Goal: Task Accomplishment & Management: Complete application form

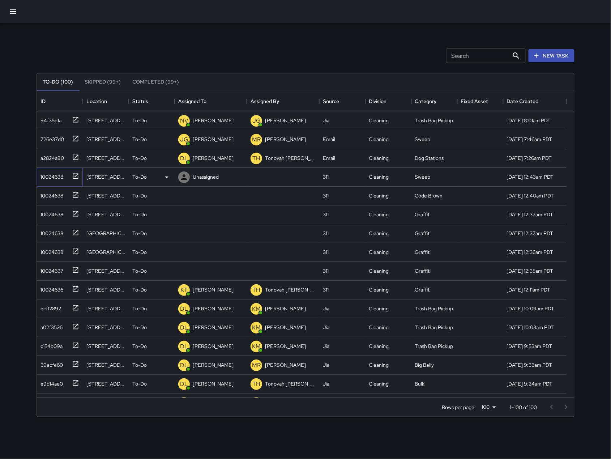
click at [42, 181] on div "10024638" at bounding box center [59, 176] width 42 height 12
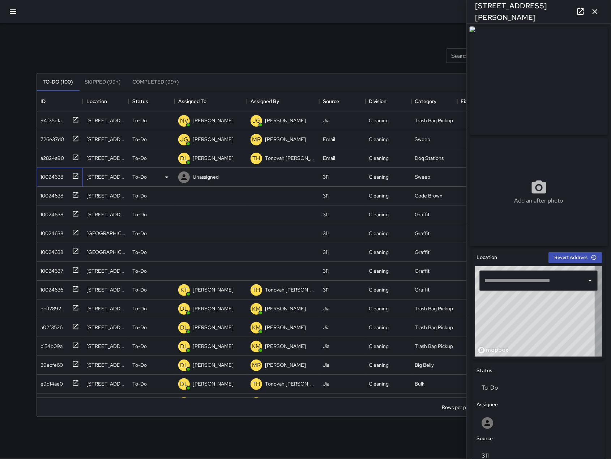
type input "**********"
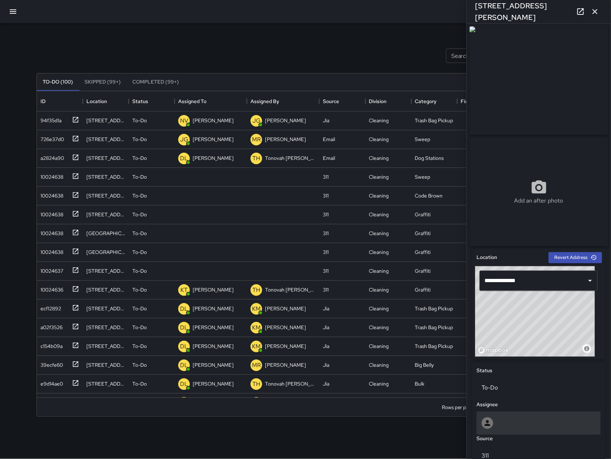
drag, startPoint x: 498, startPoint y: 428, endPoint x: 502, endPoint y: 430, distance: 5.3
click at [502, 429] on div at bounding box center [539, 423] width 114 height 12
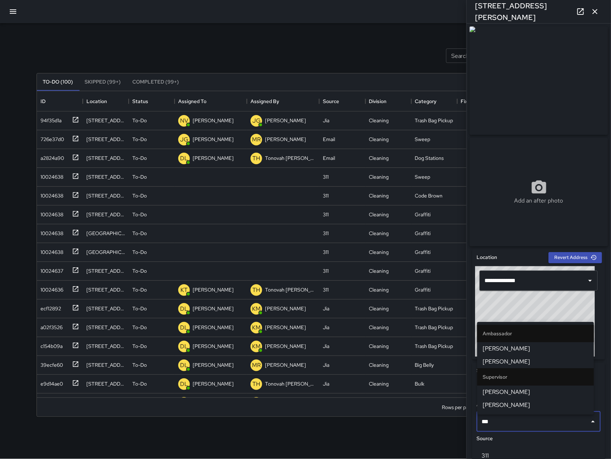
type input "****"
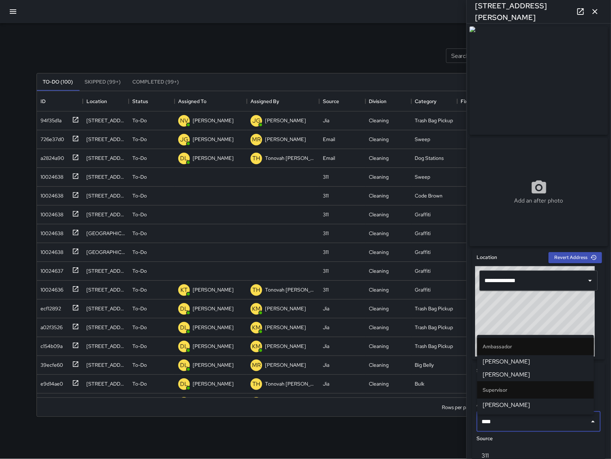
click at [510, 377] on span "[PERSON_NAME]" at bounding box center [535, 374] width 105 height 9
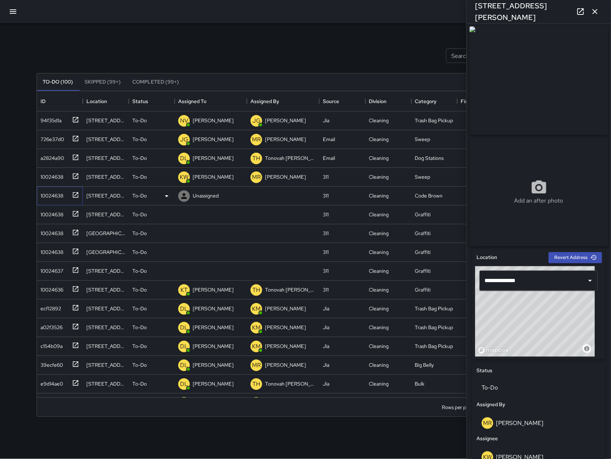
click at [53, 194] on div "10024638" at bounding box center [51, 194] width 26 height 10
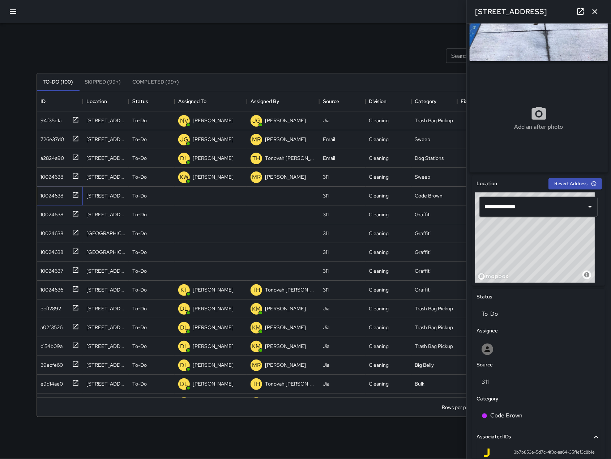
scroll to position [69, 0]
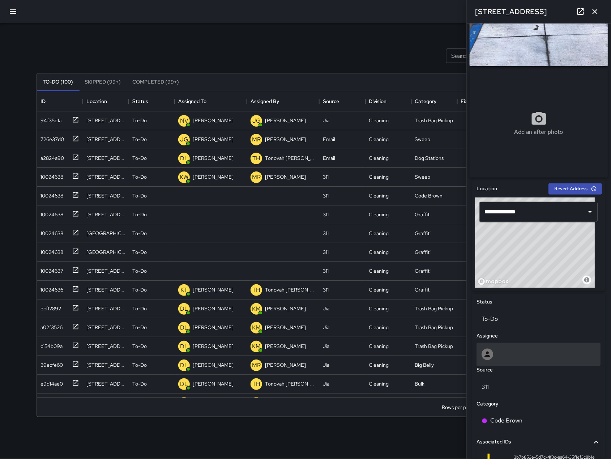
click at [494, 363] on div at bounding box center [539, 354] width 124 height 23
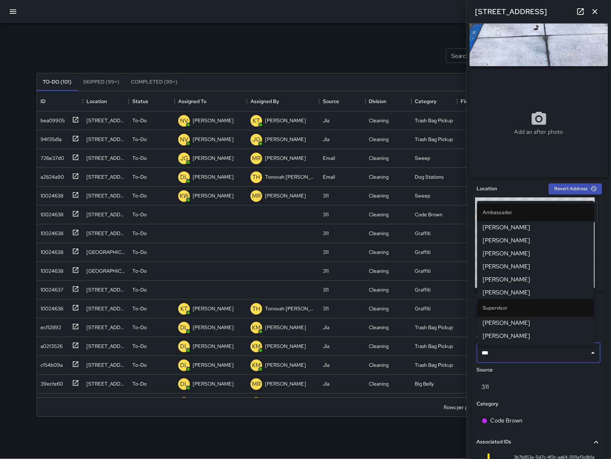
type input "****"
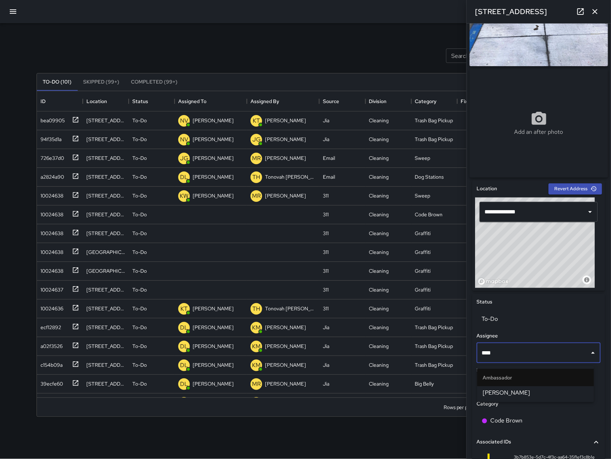
click at [491, 394] on span "[PERSON_NAME]" at bounding box center [535, 392] width 105 height 9
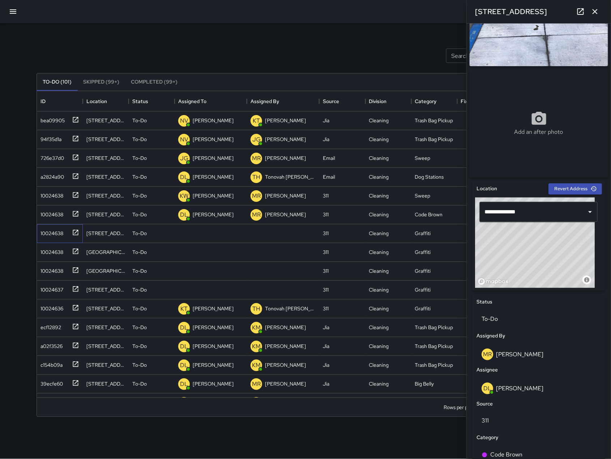
drag, startPoint x: 53, startPoint y: 239, endPoint x: 30, endPoint y: 237, distance: 23.6
click at [53, 239] on div "10024638" at bounding box center [60, 233] width 46 height 19
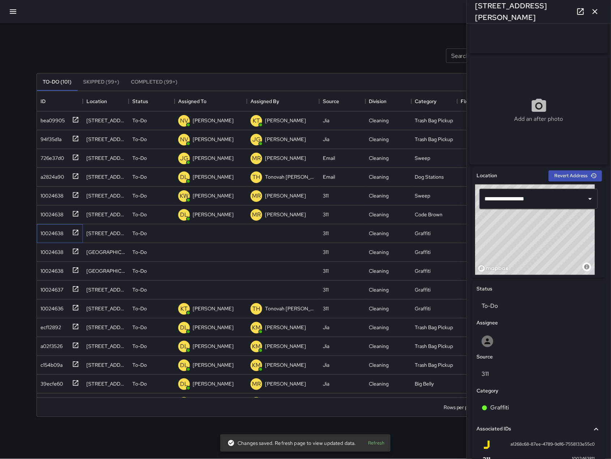
scroll to position [182, 0]
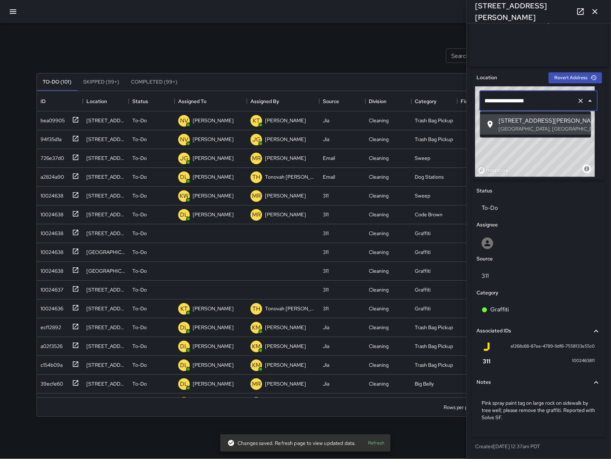
drag, startPoint x: 545, startPoint y: 97, endPoint x: 548, endPoint y: 100, distance: 4.6
click at [548, 100] on input "**********" at bounding box center [528, 101] width 91 height 14
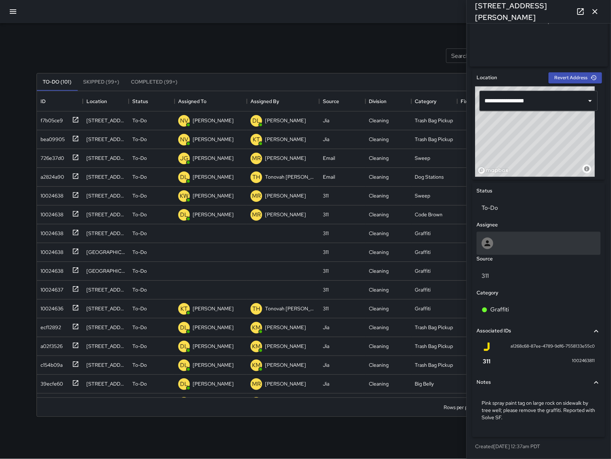
click at [530, 248] on div at bounding box center [539, 243] width 114 height 12
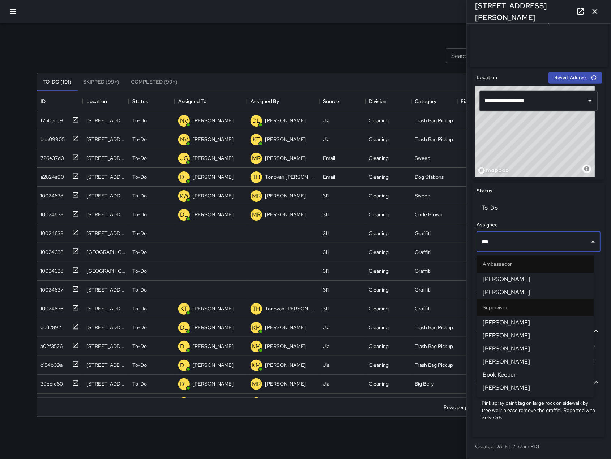
type input "****"
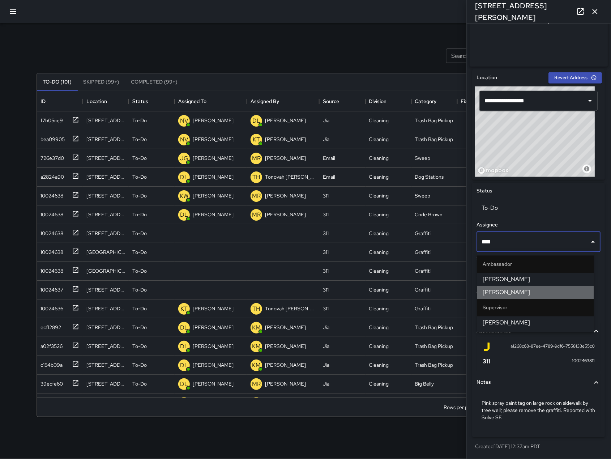
click at [532, 286] on li "[PERSON_NAME]" at bounding box center [535, 292] width 117 height 13
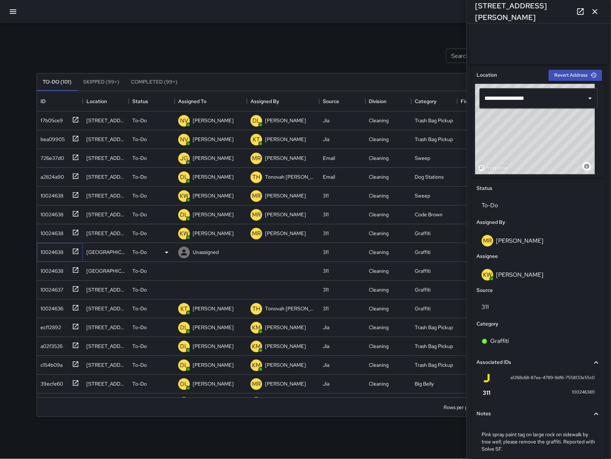
click at [52, 252] on div "10024638" at bounding box center [51, 250] width 26 height 10
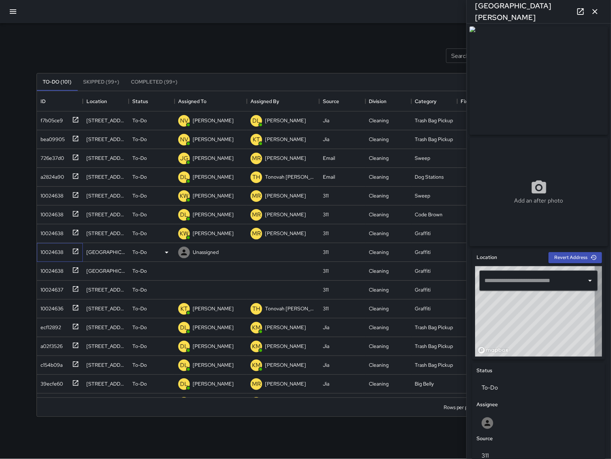
type input "**********"
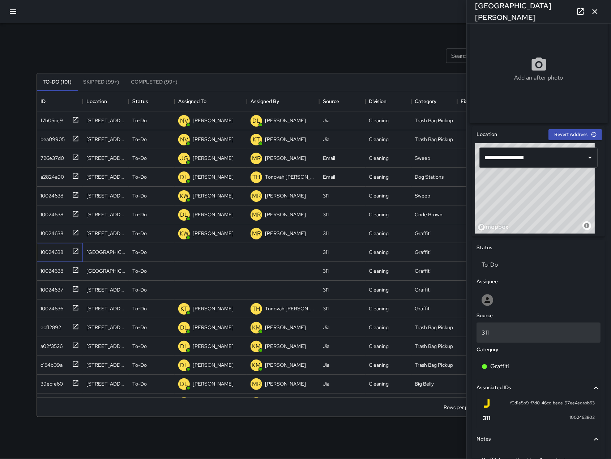
scroll to position [175, 0]
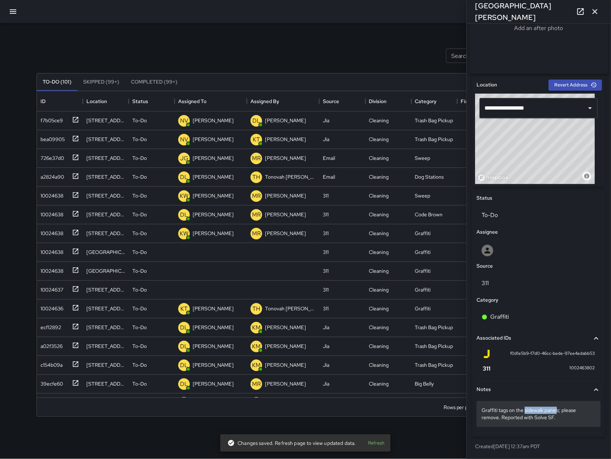
drag, startPoint x: 526, startPoint y: 409, endPoint x: 560, endPoint y: 411, distance: 33.7
click at [560, 411] on p "Graffiti tags on the sidewalk panels; please remove. Reported with Solve SF." at bounding box center [539, 414] width 114 height 14
drag, startPoint x: 559, startPoint y: 410, endPoint x: 526, endPoint y: 410, distance: 33.3
click at [526, 410] on textarea "**********" at bounding box center [535, 413] width 107 height 14
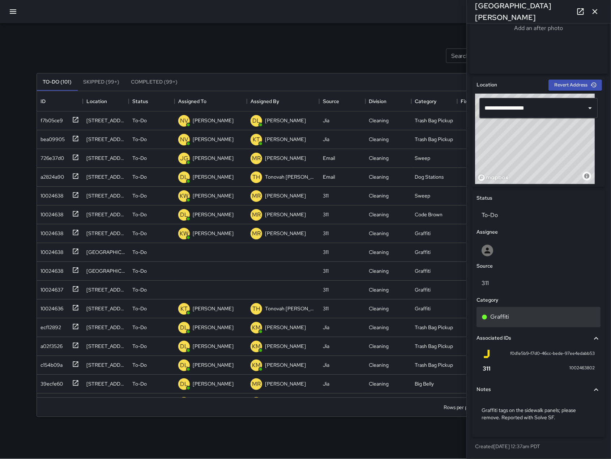
click at [536, 319] on div "Graffiti" at bounding box center [539, 317] width 114 height 9
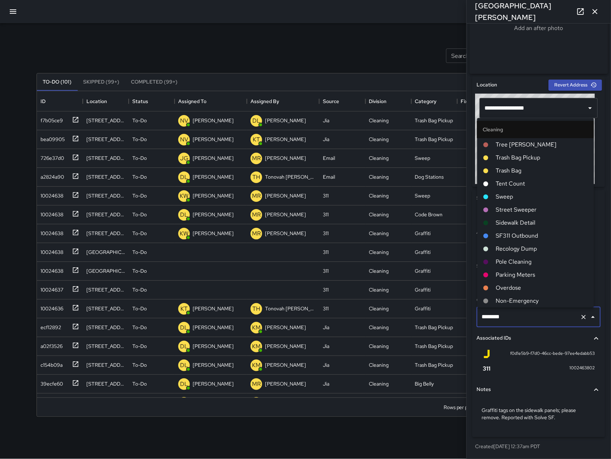
scroll to position [91, 0]
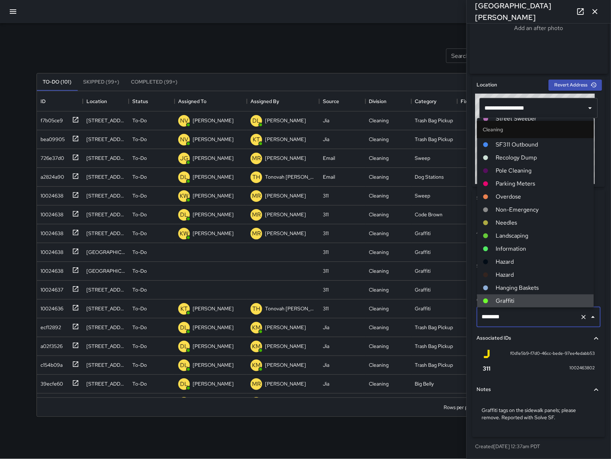
type input "********"
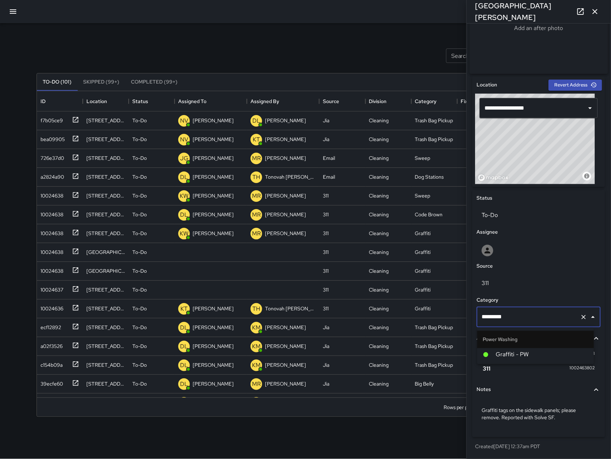
scroll to position [0, 0]
click at [536, 351] on span "Graffiti - PW" at bounding box center [542, 354] width 92 height 9
click at [536, 351] on span "f0d1e5b9-f7d0-46cc-bede-97ee4edabb53" at bounding box center [552, 353] width 85 height 7
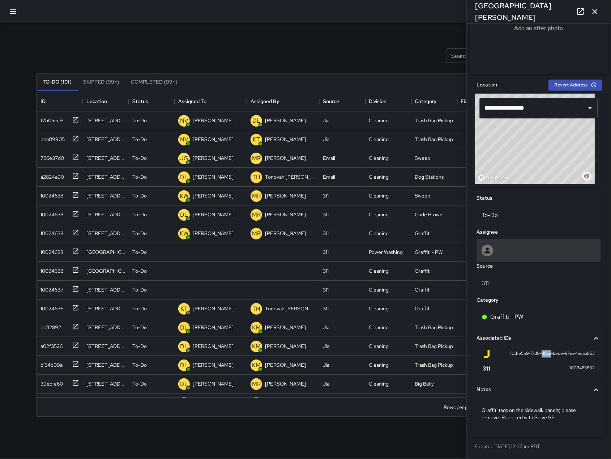
click at [516, 258] on div at bounding box center [539, 250] width 124 height 23
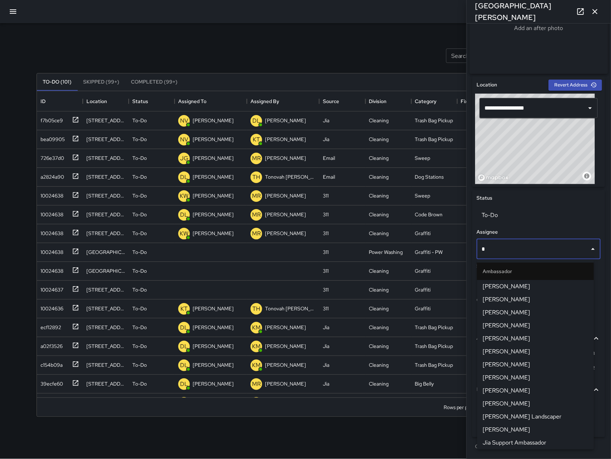
type input "**"
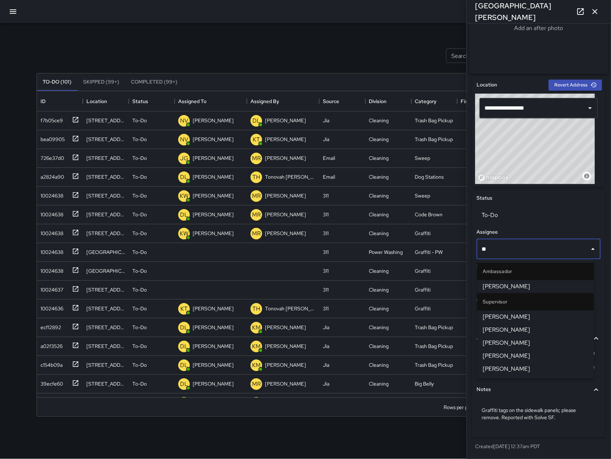
click at [513, 320] on span "[PERSON_NAME]" at bounding box center [535, 317] width 105 height 9
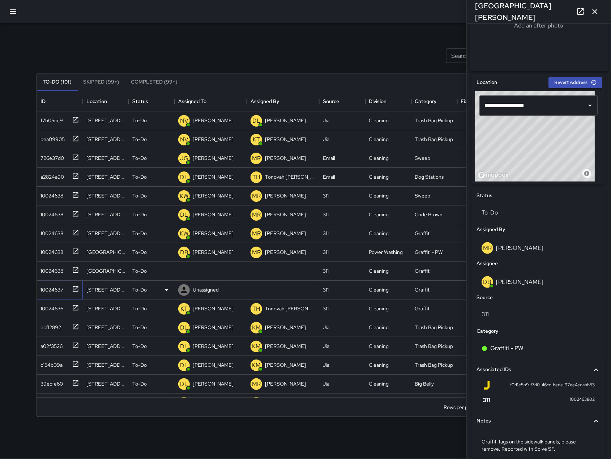
click at [40, 282] on div "10024637" at bounding box center [59, 288] width 42 height 12
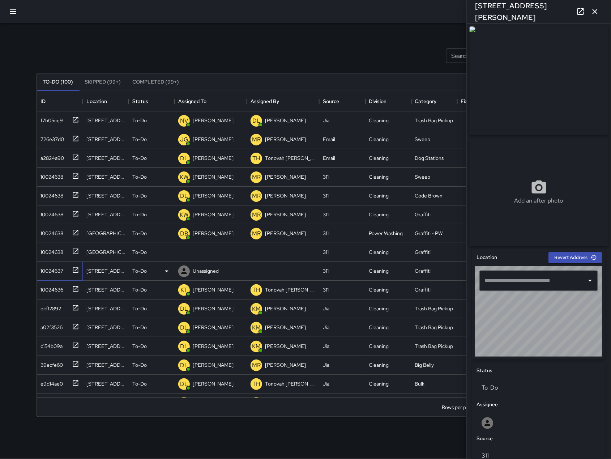
type input "**********"
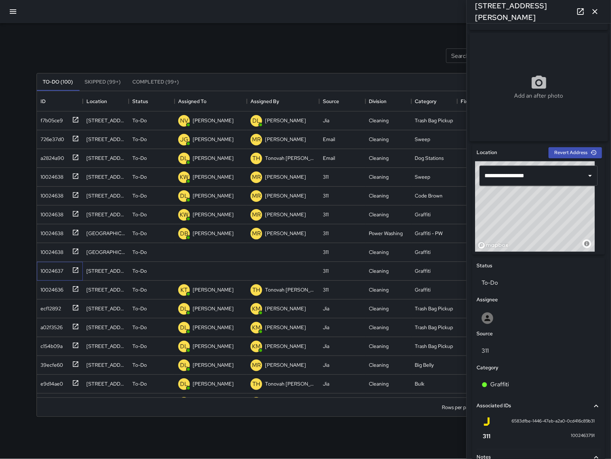
scroll to position [182, 0]
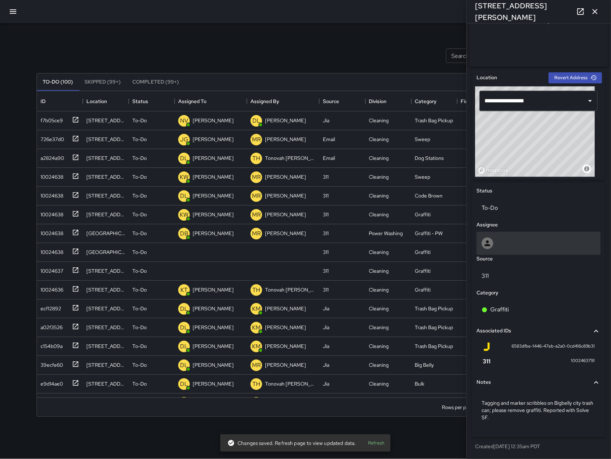
click at [510, 239] on div at bounding box center [539, 243] width 114 height 12
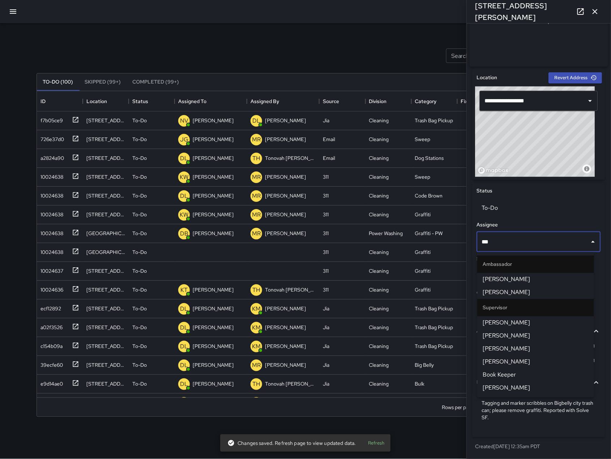
type input "****"
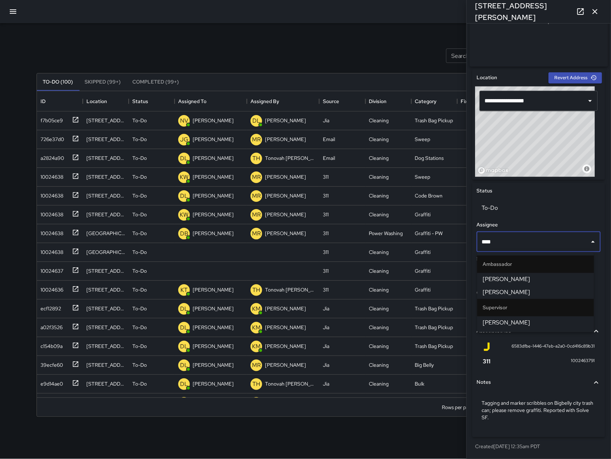
click at [512, 294] on span "[PERSON_NAME]" at bounding box center [535, 292] width 105 height 9
click at [511, 264] on div "Source" at bounding box center [538, 258] width 127 height 11
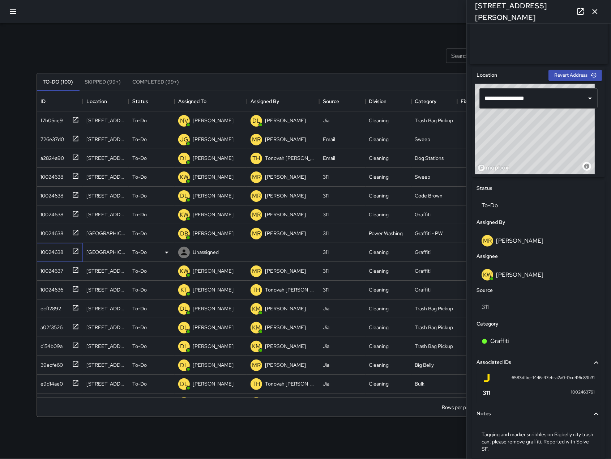
click at [52, 257] on div "10024638" at bounding box center [59, 251] width 42 height 12
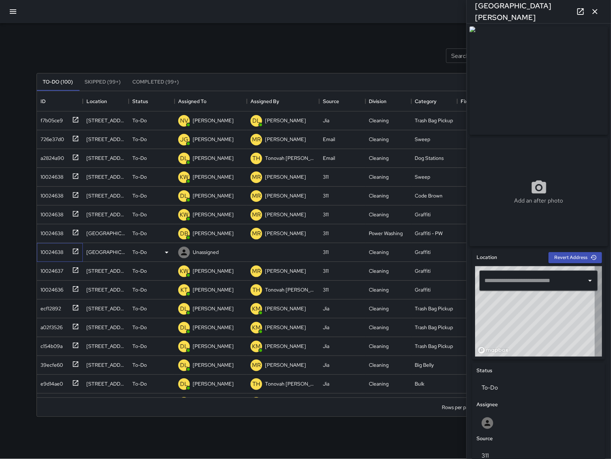
type input "**********"
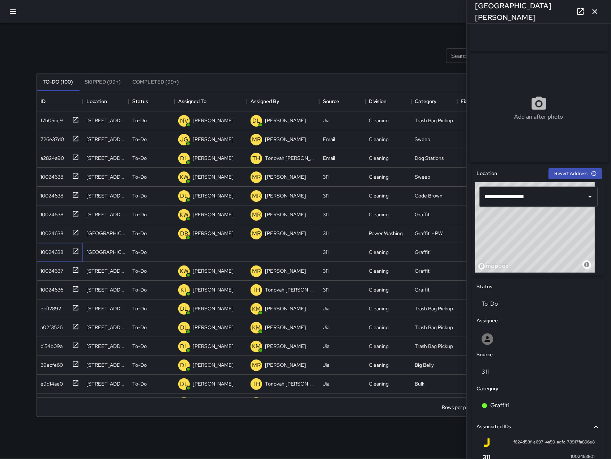
scroll to position [175, 0]
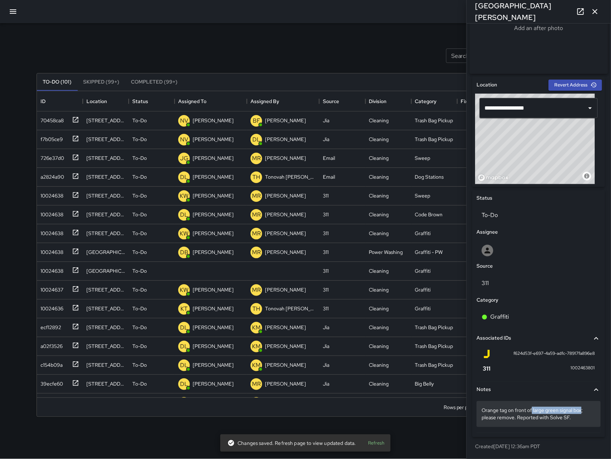
drag, startPoint x: 533, startPoint y: 410, endPoint x: 582, endPoint y: 414, distance: 49.6
click at [582, 414] on p "Orange tag on front of large green signal box; please remove. Reported with Sol…" at bounding box center [539, 414] width 114 height 14
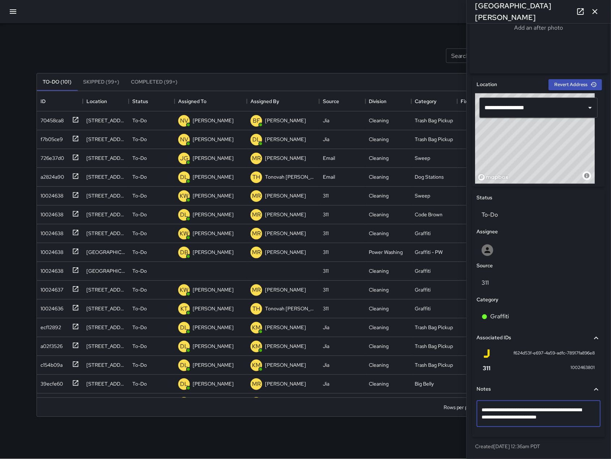
drag, startPoint x: 582, startPoint y: 412, endPoint x: 536, endPoint y: 412, distance: 45.9
click at [536, 412] on textarea "**********" at bounding box center [535, 413] width 107 height 14
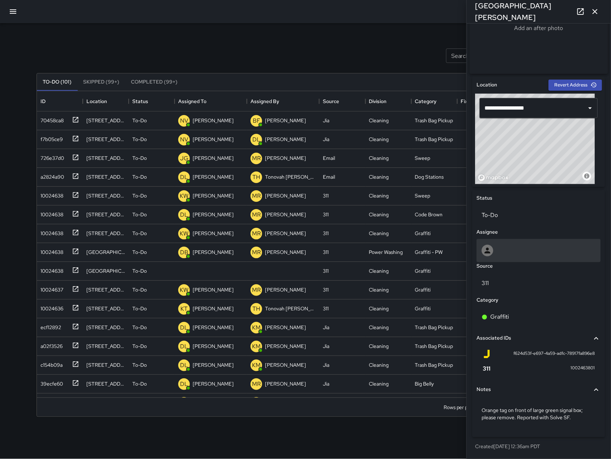
click at [501, 251] on div at bounding box center [539, 251] width 114 height 12
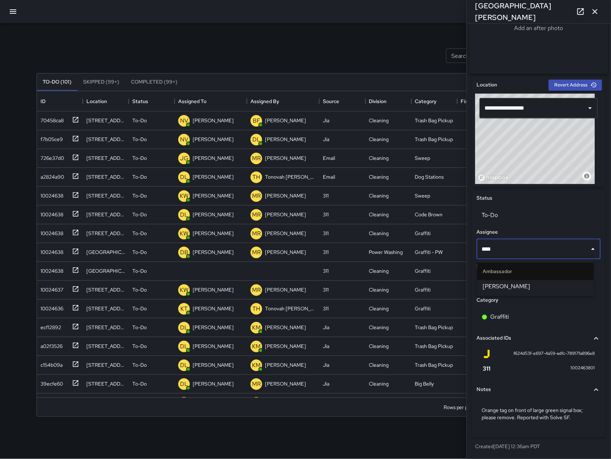
type input "****"
click at [514, 288] on span "[PERSON_NAME]" at bounding box center [535, 286] width 105 height 9
click at [514, 288] on div "Status To-Do Assignee **** ​ Source 311 Category Graffiti Associated IDs f624d5…" at bounding box center [538, 313] width 133 height 247
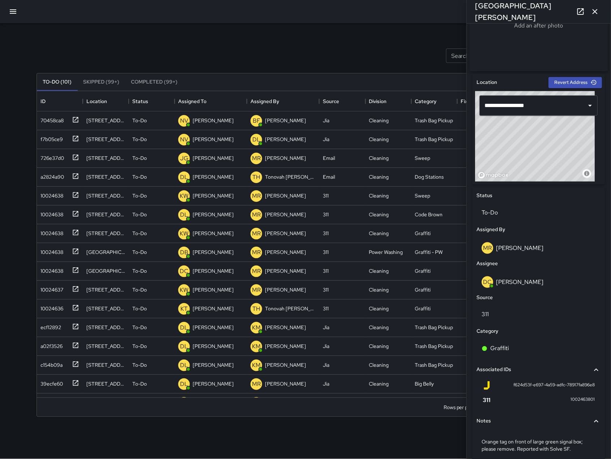
click at [600, 13] on button "button" at bounding box center [595, 11] width 14 height 14
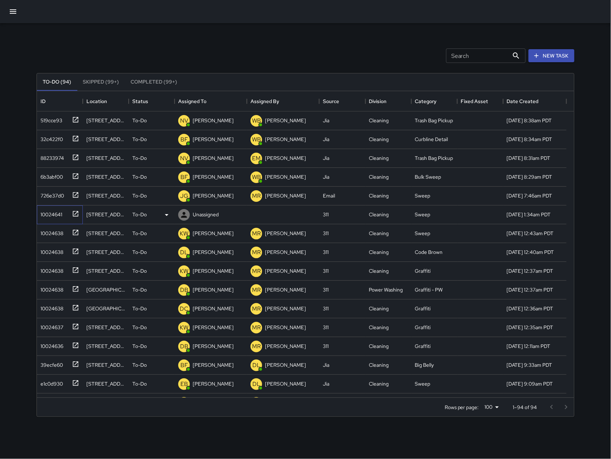
click at [51, 213] on div "10024641" at bounding box center [50, 213] width 25 height 10
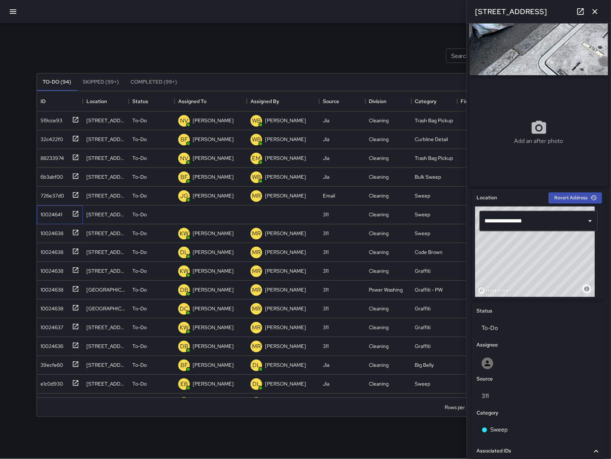
scroll to position [71, 0]
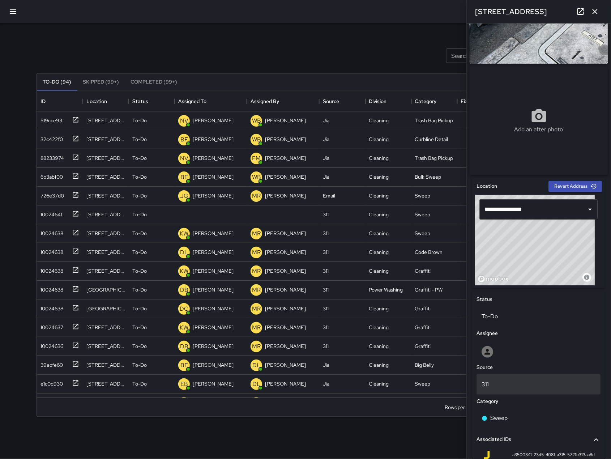
click at [556, 385] on p "311" at bounding box center [539, 384] width 114 height 9
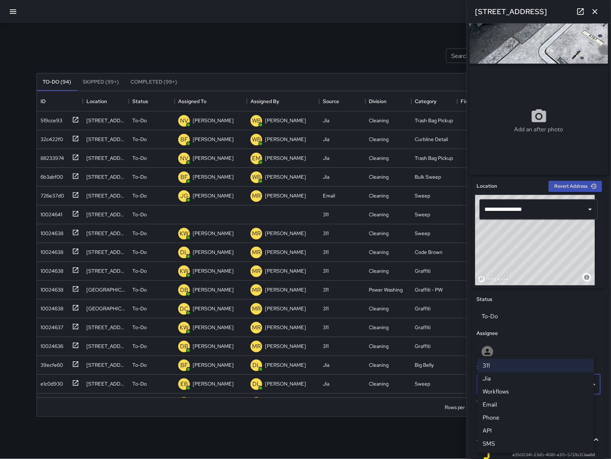
click at [436, 435] on div at bounding box center [305, 229] width 611 height 459
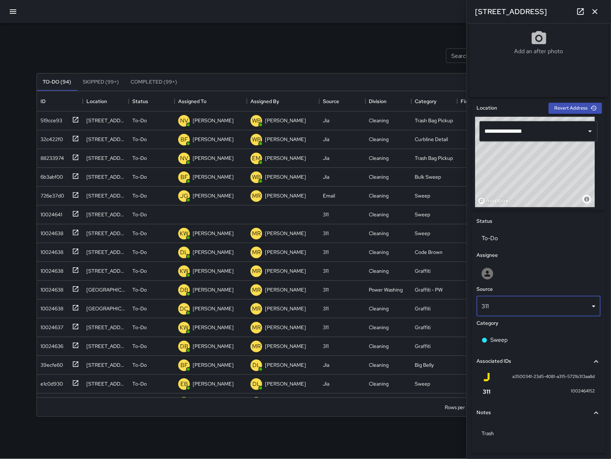
scroll to position [168, 0]
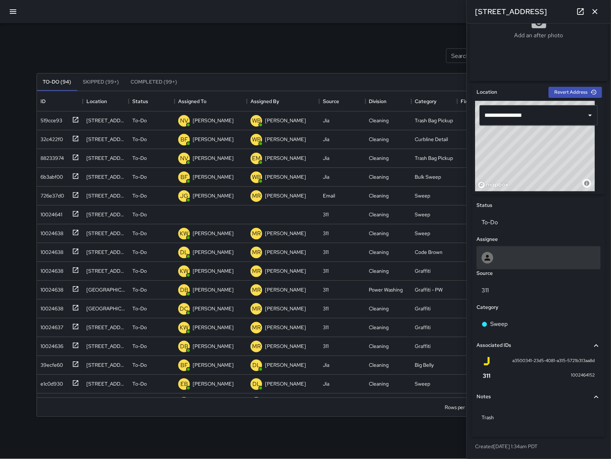
click at [523, 265] on div at bounding box center [539, 257] width 124 height 23
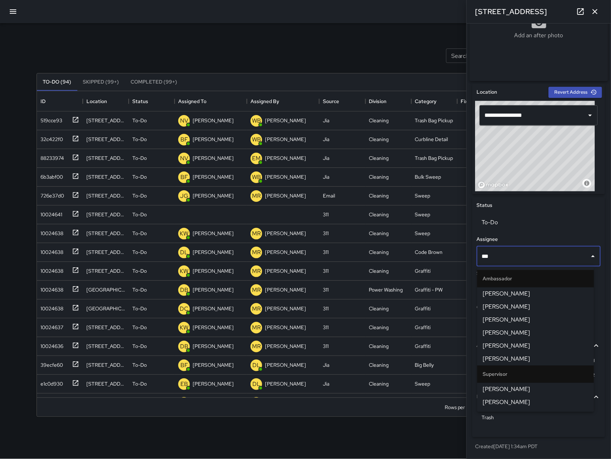
type input "****"
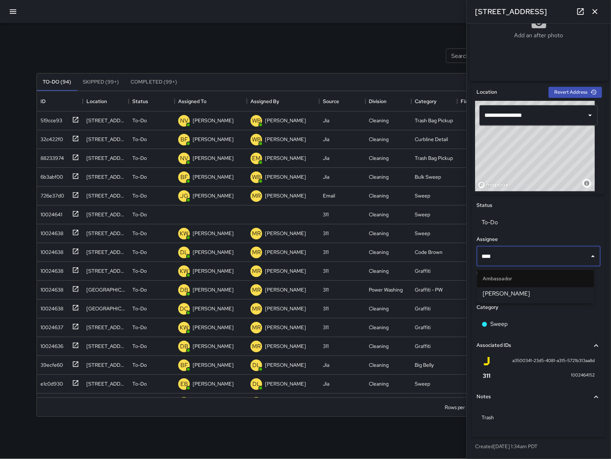
click at [548, 292] on span "[PERSON_NAME]" at bounding box center [535, 294] width 105 height 9
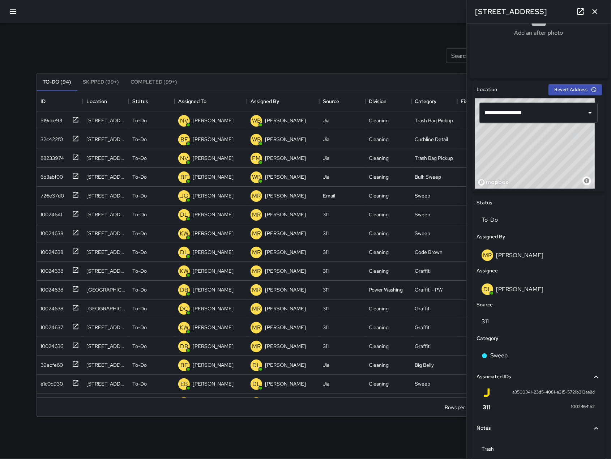
click at [598, 14] on icon "button" at bounding box center [595, 11] width 9 height 9
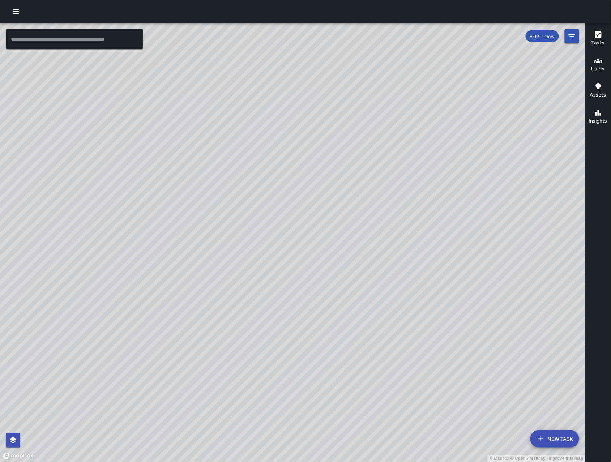
drag, startPoint x: 299, startPoint y: 271, endPoint x: 354, endPoint y: 306, distance: 64.4
click at [354, 306] on div "© Mapbox © OpenStreetMap Improve this map" at bounding box center [292, 242] width 585 height 439
drag, startPoint x: 264, startPoint y: 307, endPoint x: 330, endPoint y: 287, distance: 69.3
click at [330, 290] on div "© Mapbox © OpenStreetMap Improve this map" at bounding box center [292, 242] width 585 height 439
drag, startPoint x: 319, startPoint y: 351, endPoint x: 340, endPoint y: 336, distance: 25.7
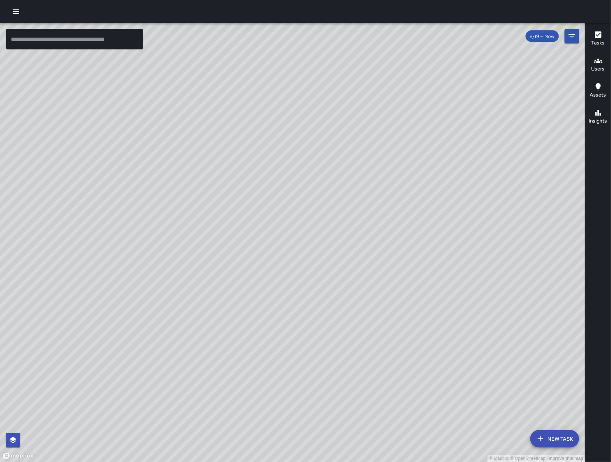
click at [340, 336] on div "© Mapbox © OpenStreetMap Improve this map" at bounding box center [292, 242] width 585 height 439
click at [561, 432] on button "New Task" at bounding box center [554, 438] width 49 height 17
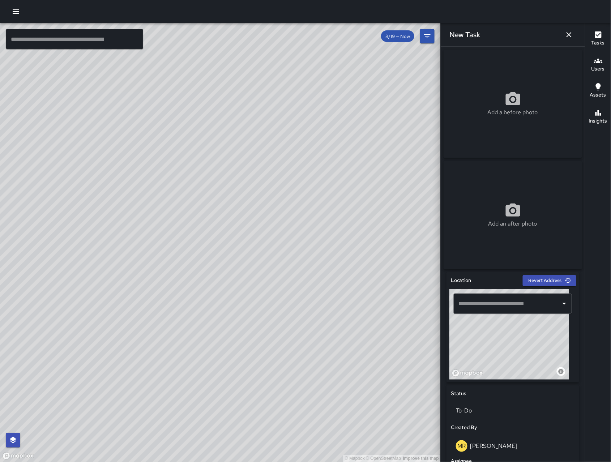
click at [177, 360] on div "© Mapbox © OpenStreetMap Improve this map" at bounding box center [220, 242] width 441 height 439
drag, startPoint x: 488, startPoint y: 343, endPoint x: 488, endPoint y: 355, distance: 11.2
click at [450, 404] on div "Location Revert Address © Mapbox © OpenStreetMap Improve this map ​ Status To-D…" at bounding box center [512, 444] width 133 height 344
drag, startPoint x: 493, startPoint y: 355, endPoint x: 498, endPoint y: 356, distance: 4.9
click at [498, 358] on div "© Mapbox © OpenStreetMap Improve this map" at bounding box center [509, 334] width 120 height 90
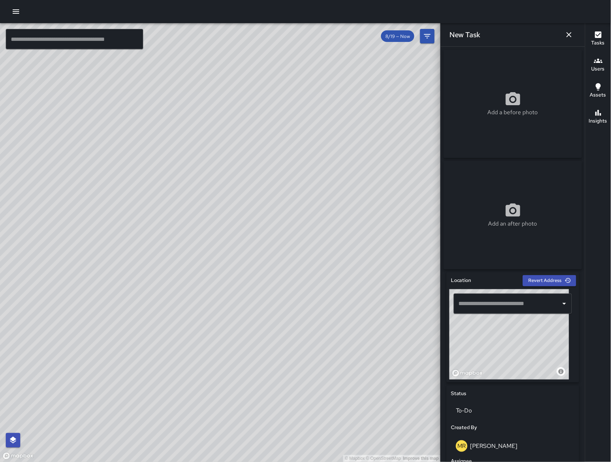
drag, startPoint x: 498, startPoint y: 354, endPoint x: 526, endPoint y: 354, distance: 27.5
click at [526, 354] on div "© Mapbox © OpenStreetMap Improve this map" at bounding box center [509, 334] width 120 height 90
drag, startPoint x: 507, startPoint y: 342, endPoint x: 523, endPoint y: 331, distance: 19.5
click at [523, 331] on div "© Mapbox © OpenStreetMap Improve this map" at bounding box center [509, 334] width 120 height 90
drag, startPoint x: 520, startPoint y: 358, endPoint x: 506, endPoint y: 314, distance: 46.4
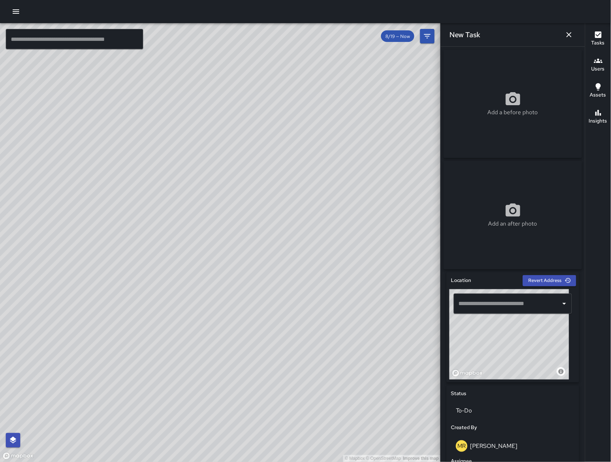
click at [506, 309] on div "© Mapbox © OpenStreetMap Improve this map ​" at bounding box center [512, 334] width 127 height 90
drag, startPoint x: 501, startPoint y: 359, endPoint x: 482, endPoint y: 347, distance: 21.6
click at [482, 347] on div "© Mapbox © OpenStreetMap Improve this map" at bounding box center [509, 334] width 120 height 90
click at [569, 33] on icon "button" at bounding box center [569, 34] width 9 height 9
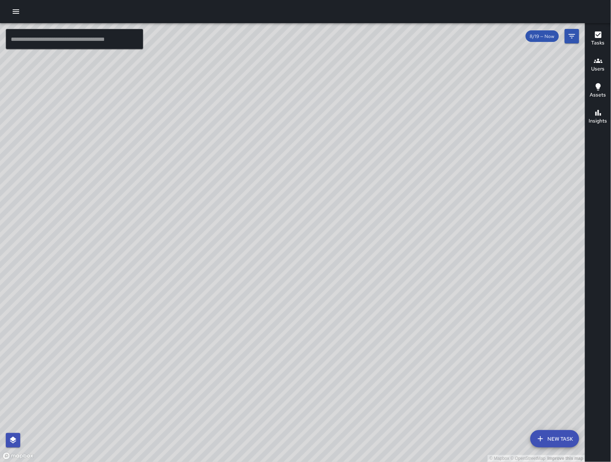
click at [245, 345] on div "© Mapbox © OpenStreetMap Improve this map" at bounding box center [292, 242] width 585 height 439
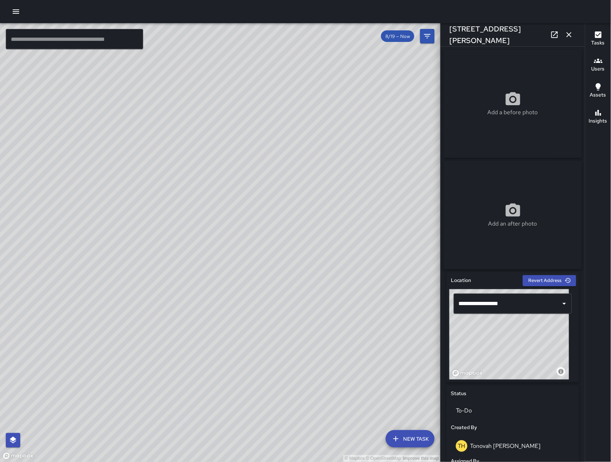
drag, startPoint x: 503, startPoint y: 340, endPoint x: 493, endPoint y: 360, distance: 22.8
click at [492, 364] on div "© Mapbox © OpenStreetMap Improve this map" at bounding box center [509, 334] width 120 height 90
click at [526, 337] on div "© Mapbox © OpenStreetMap Improve this map" at bounding box center [509, 334] width 120 height 90
drag, startPoint x: 525, startPoint y: 341, endPoint x: 522, endPoint y: 365, distance: 24.8
click at [522, 365] on div "© Mapbox © OpenStreetMap Improve this map" at bounding box center [509, 334] width 120 height 90
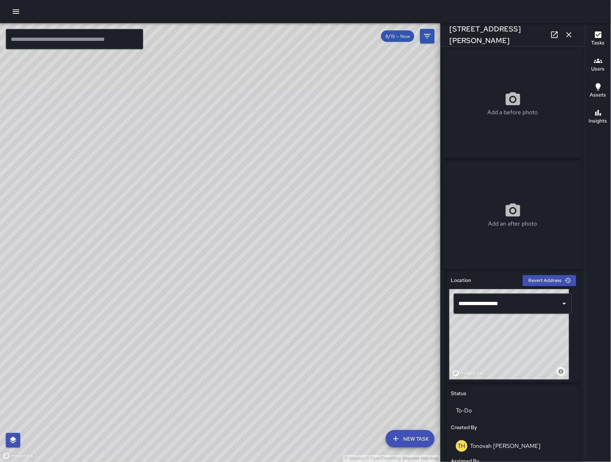
type input "**********"
drag, startPoint x: 521, startPoint y: 364, endPoint x: 517, endPoint y: 368, distance: 5.7
click at [518, 368] on div "© Mapbox © OpenStreetMap Improve this map" at bounding box center [509, 334] width 120 height 90
drag, startPoint x: 519, startPoint y: 362, endPoint x: 523, endPoint y: 356, distance: 6.8
click at [523, 356] on div "© Mapbox © OpenStreetMap Improve this map" at bounding box center [509, 334] width 120 height 90
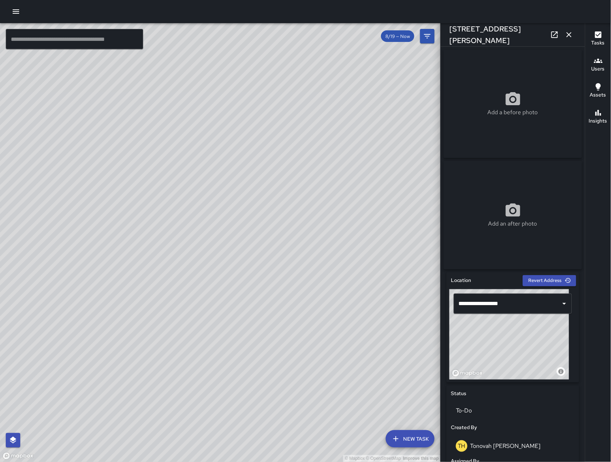
click at [570, 35] on icon "button" at bounding box center [568, 34] width 5 height 5
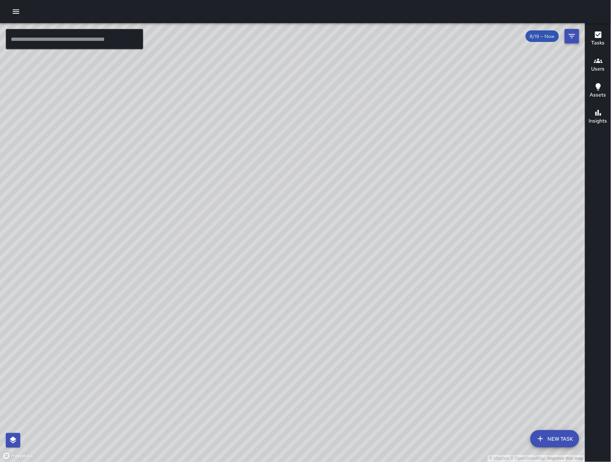
click at [573, 37] on icon "Filters" at bounding box center [572, 36] width 9 height 9
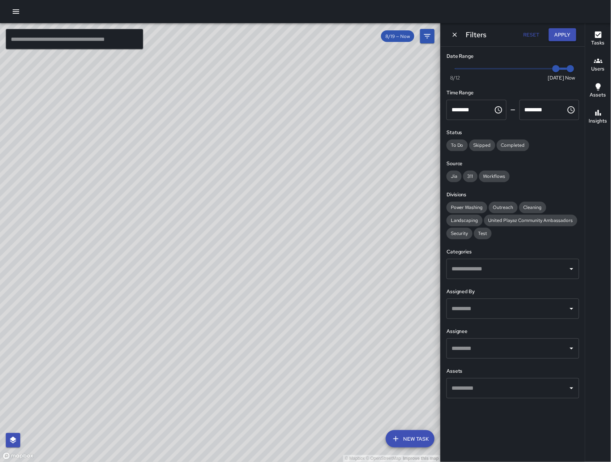
click at [453, 33] on icon "Dismiss" at bounding box center [455, 35] width 4 height 4
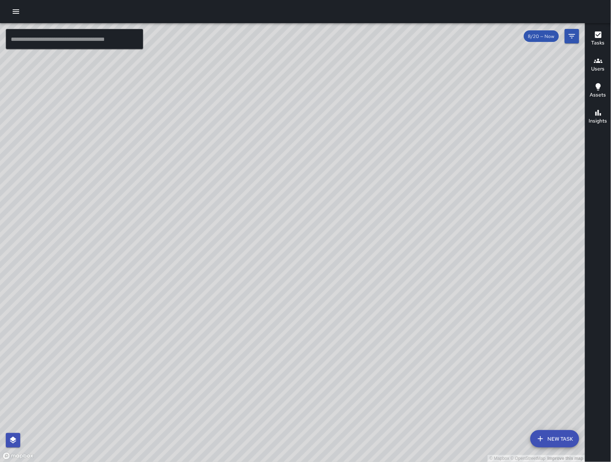
drag, startPoint x: 299, startPoint y: 351, endPoint x: 258, endPoint y: 320, distance: 51.6
click at [258, 320] on div "© Mapbox © OpenStreetMap Improve this map" at bounding box center [292, 242] width 585 height 439
drag, startPoint x: 278, startPoint y: 343, endPoint x: 257, endPoint y: 327, distance: 26.3
click at [257, 327] on div "© Mapbox © OpenStreetMap Improve this map" at bounding box center [292, 242] width 585 height 439
drag, startPoint x: 190, startPoint y: 419, endPoint x: 251, endPoint y: 346, distance: 95.3
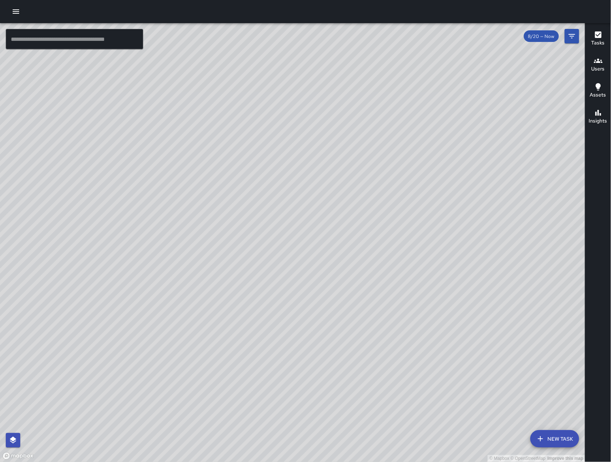
click at [251, 346] on div "© Mapbox © OpenStreetMap Improve this map" at bounding box center [292, 242] width 585 height 439
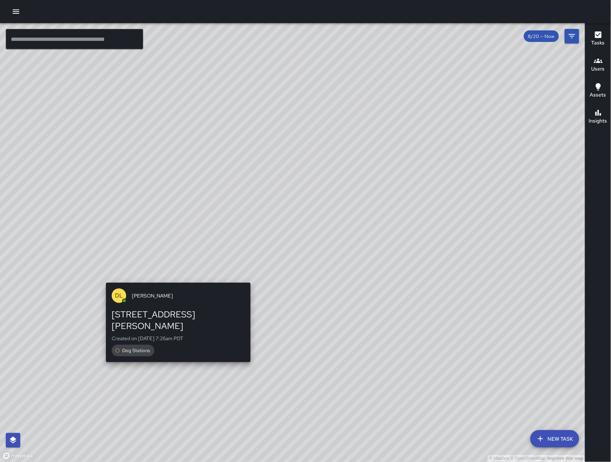
click at [177, 280] on div "DL Damariye Lewis 1331 Howard Street Created on 8/20/2025, 7:26am PDT Dog Stati…" at bounding box center [178, 322] width 150 height 85
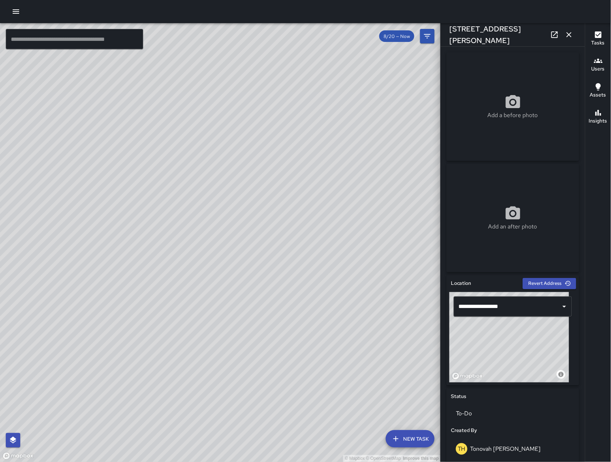
drag, startPoint x: 204, startPoint y: 294, endPoint x: 334, endPoint y: 350, distance: 141.7
click at [397, 388] on div "© Mapbox © OpenStreetMap Improve this map" at bounding box center [220, 242] width 441 height 439
click at [572, 38] on icon "button" at bounding box center [569, 34] width 9 height 9
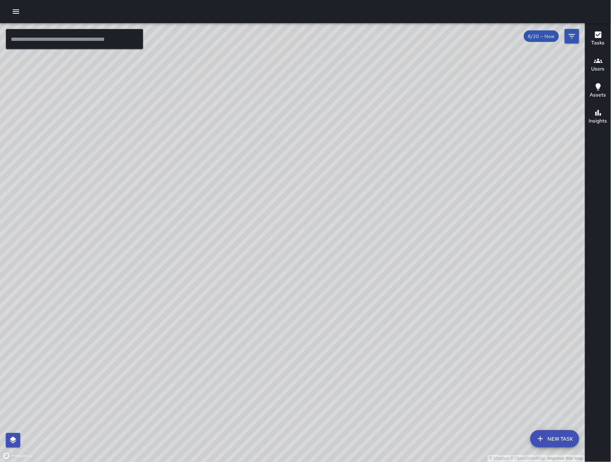
drag, startPoint x: 177, startPoint y: 290, endPoint x: 231, endPoint y: 313, distance: 59.1
click at [222, 312] on div "© Mapbox © OpenStreetMap Improve this map" at bounding box center [292, 242] width 585 height 439
drag, startPoint x: 441, startPoint y: 366, endPoint x: 359, endPoint y: 279, distance: 119.9
click at [359, 287] on div "© Mapbox © OpenStreetMap Improve this map" at bounding box center [292, 242] width 585 height 439
drag, startPoint x: 381, startPoint y: 297, endPoint x: 397, endPoint y: 310, distance: 20.3
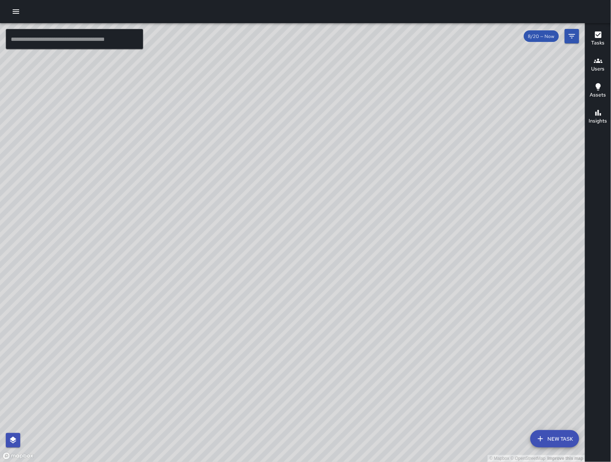
click at [397, 310] on div "© Mapbox © OpenStreetMap Improve this map" at bounding box center [292, 242] width 585 height 439
drag, startPoint x: 318, startPoint y: 349, endPoint x: 305, endPoint y: 338, distance: 18.0
click at [305, 338] on div "© Mapbox © OpenStreetMap Improve this map" at bounding box center [292, 242] width 585 height 439
drag, startPoint x: 303, startPoint y: 337, endPoint x: 313, endPoint y: 328, distance: 13.3
click at [313, 328] on div "© Mapbox © OpenStreetMap Improve this map" at bounding box center [292, 242] width 585 height 439
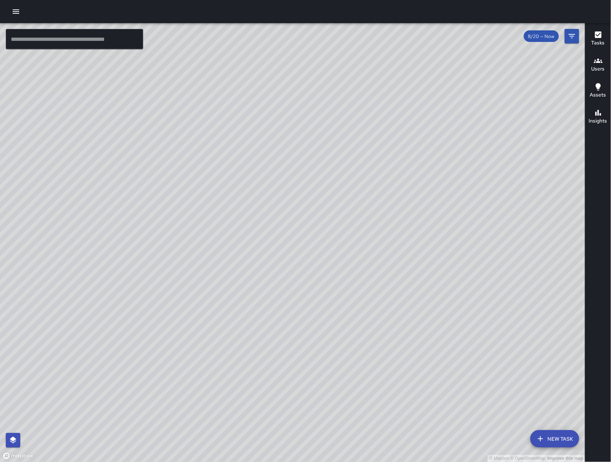
click at [313, 328] on div "© Mapbox © OpenStreetMap Improve this map" at bounding box center [292, 242] width 585 height 439
drag, startPoint x: 379, startPoint y: 231, endPoint x: 341, endPoint y: 200, distance: 49.3
click at [341, 200] on div "© Mapbox © OpenStreetMap Improve this map" at bounding box center [292, 242] width 585 height 439
click at [570, 35] on icon "Filters" at bounding box center [572, 36] width 9 height 9
click at [570, 35] on div "© Mapbox © OpenStreetMap Improve this map" at bounding box center [292, 242] width 585 height 439
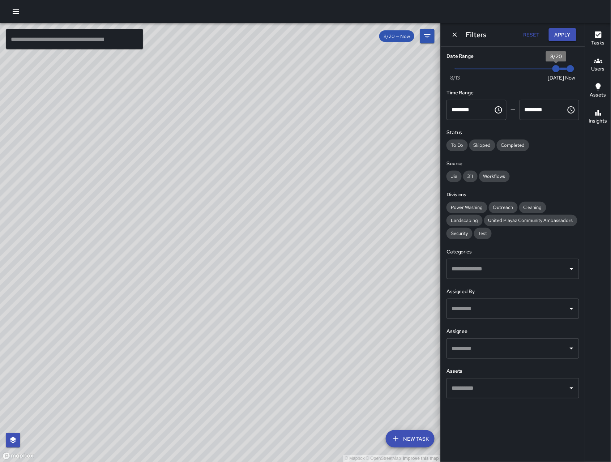
type input "*"
drag, startPoint x: 552, startPoint y: 73, endPoint x: 545, endPoint y: 75, distance: 6.9
click at [545, 70] on span "8/19" at bounding box center [541, 68] width 7 height 7
click at [452, 37] on icon "Dismiss" at bounding box center [454, 34] width 7 height 7
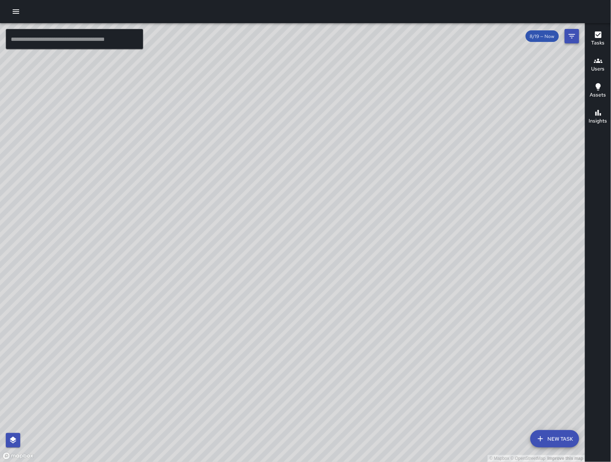
click at [573, 40] on icon "Filters" at bounding box center [572, 36] width 9 height 9
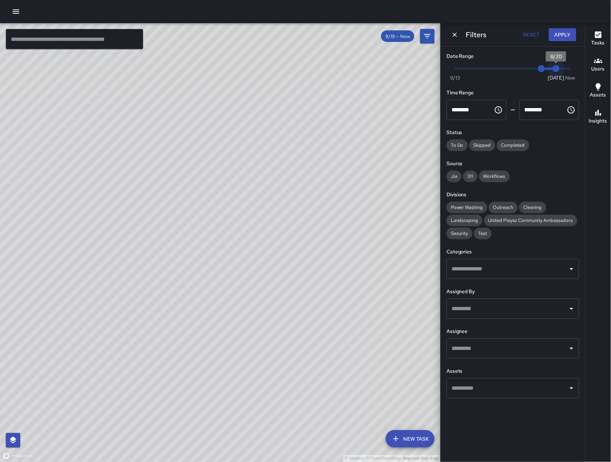
drag, startPoint x: 551, startPoint y: 69, endPoint x: 535, endPoint y: 65, distance: 16.7
click at [558, 69] on span "Now Today 8/13 8/19 8/20" at bounding box center [512, 68] width 115 height 11
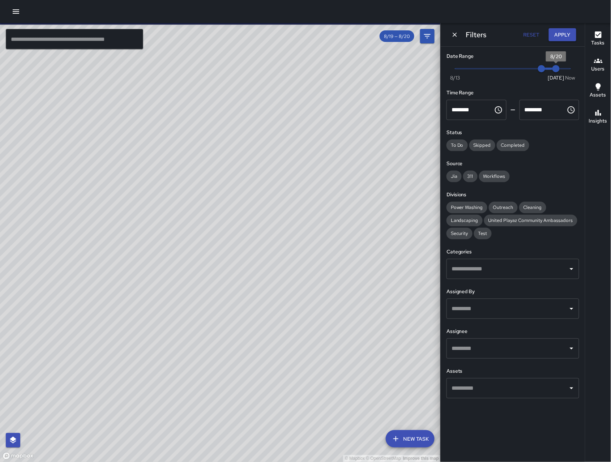
type input "*"
drag, startPoint x: 557, startPoint y: 71, endPoint x: 578, endPoint y: 63, distance: 22.6
click at [579, 64] on div "Now Today 8/13 8/19 7:45 am" at bounding box center [512, 73] width 133 height 20
type input "*"
click at [552, 70] on span "8/20" at bounding box center [555, 68] width 7 height 7
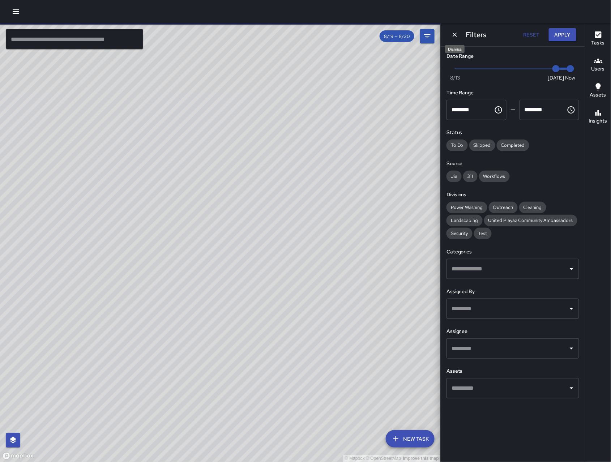
click at [458, 34] on icon "Dismiss" at bounding box center [454, 34] width 7 height 7
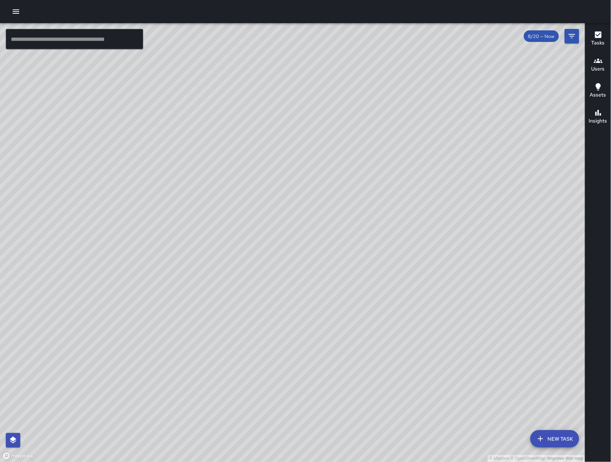
click at [565, 432] on button "New Task" at bounding box center [554, 438] width 49 height 17
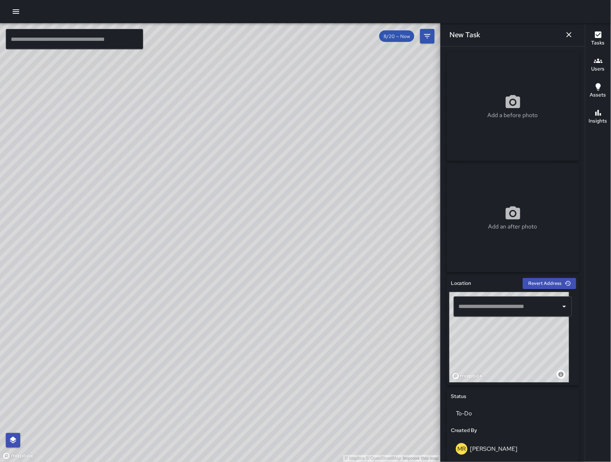
click at [504, 306] on input "text" at bounding box center [507, 307] width 101 height 14
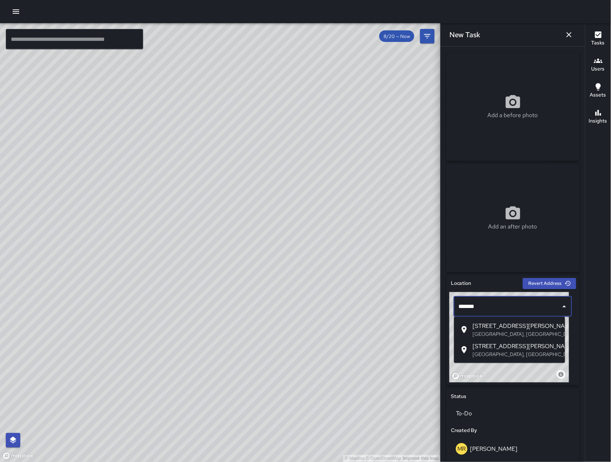
click at [520, 320] on li "1234 Howard Street San Francisco, CA, USA" at bounding box center [509, 330] width 111 height 20
type input "**********"
click at [520, 320] on div "**********" at bounding box center [512, 306] width 127 height 29
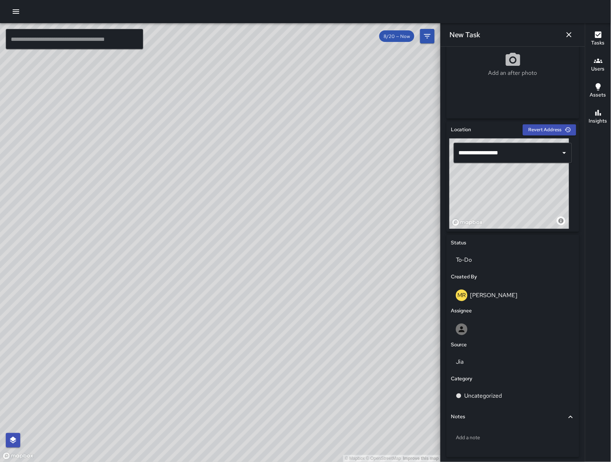
scroll to position [165, 0]
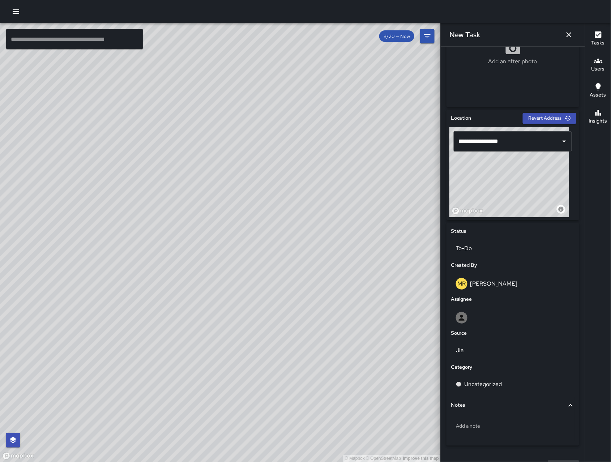
click at [487, 362] on div "Category" at bounding box center [512, 367] width 127 height 11
click at [486, 358] on div "Jia" at bounding box center [513, 350] width 124 height 20
click at [493, 408] on li "Email" at bounding box center [509, 407] width 117 height 13
click at [493, 408] on div "Notes" at bounding box center [508, 406] width 115 height 8
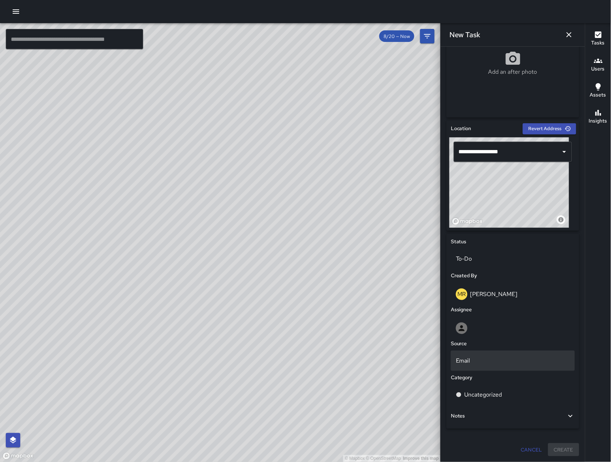
scroll to position [155, 0]
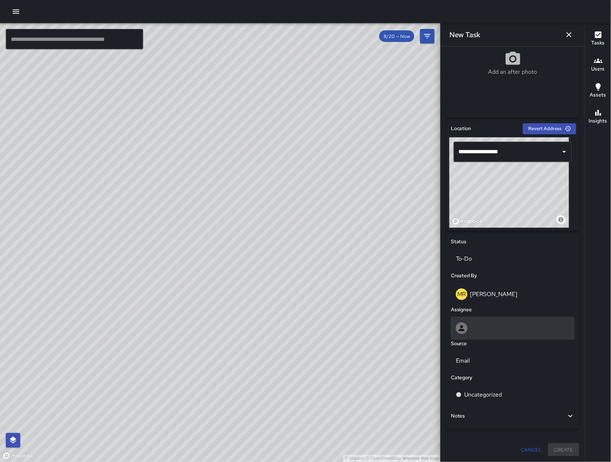
click at [480, 325] on div at bounding box center [513, 328] width 114 height 12
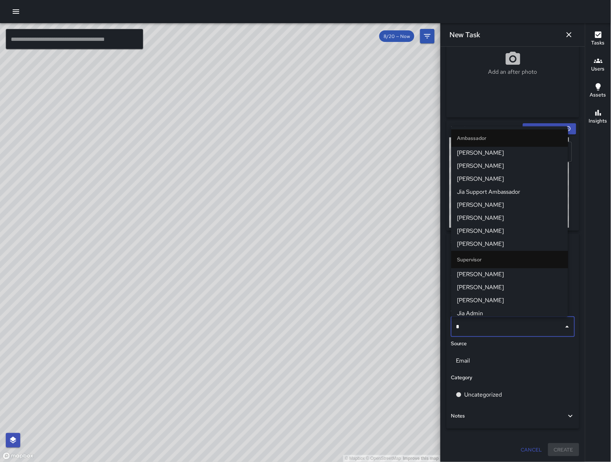
type input "**"
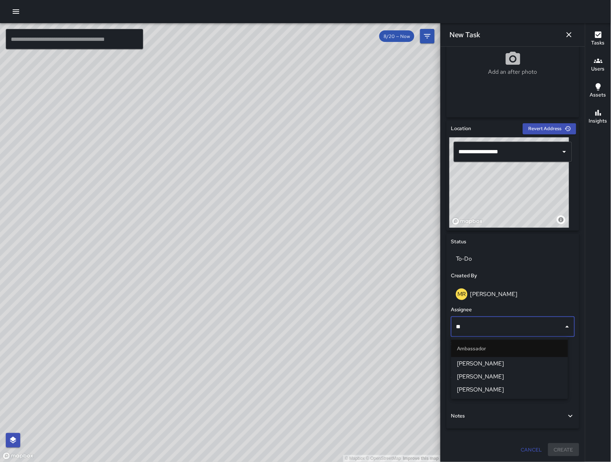
click at [502, 386] on span "[PERSON_NAME]" at bounding box center [509, 389] width 105 height 9
click at [502, 371] on div "Email" at bounding box center [513, 361] width 124 height 20
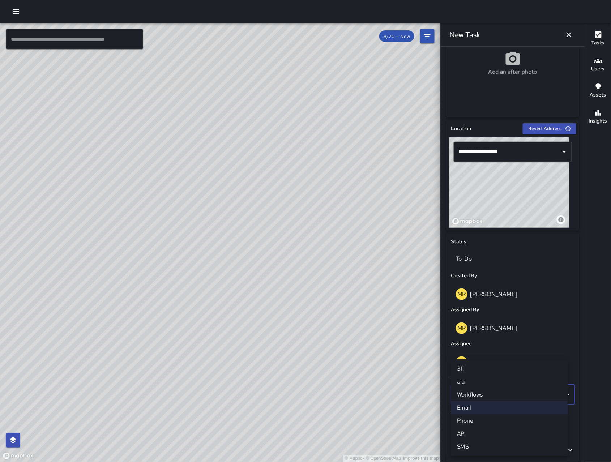
click at [480, 410] on li "Email" at bounding box center [509, 407] width 117 height 13
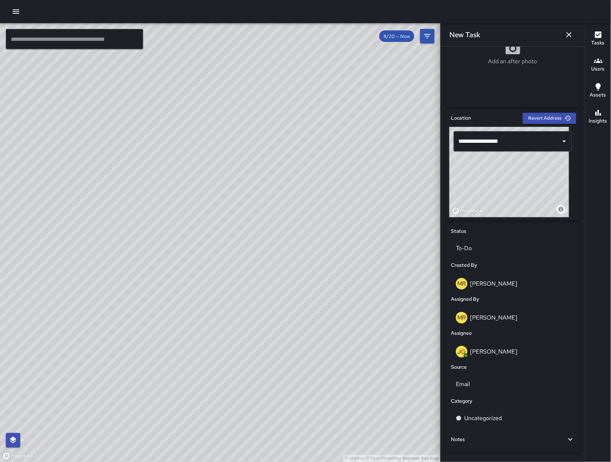
scroll to position [188, 0]
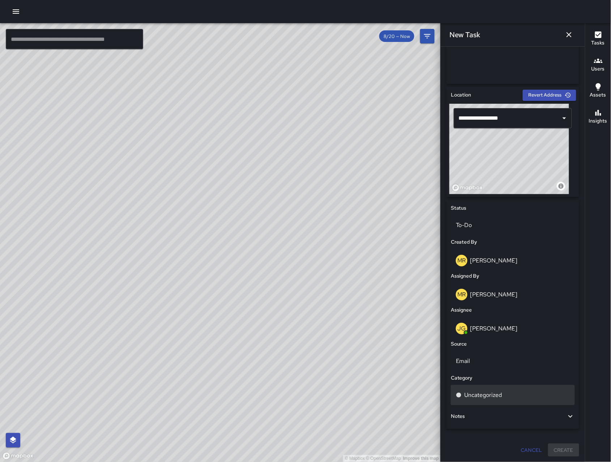
click at [485, 397] on p "Uncategorized" at bounding box center [484, 395] width 38 height 9
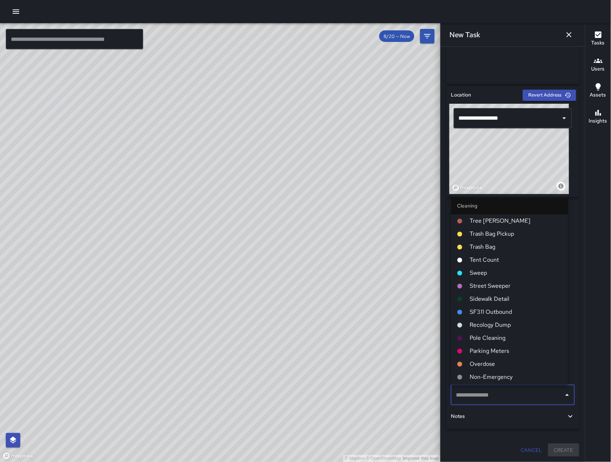
type input "*"
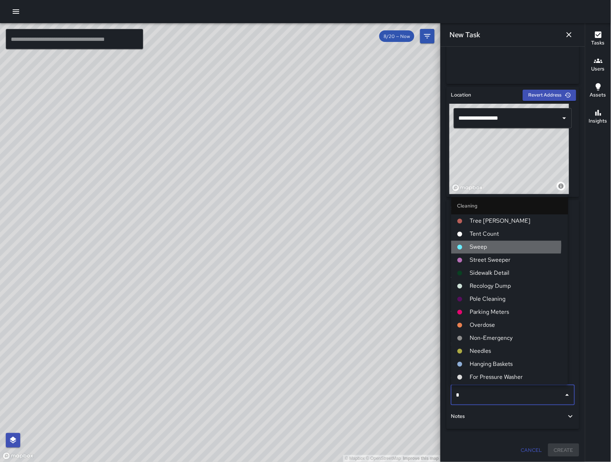
click at [466, 247] on div at bounding box center [463, 247] width 13 height 6
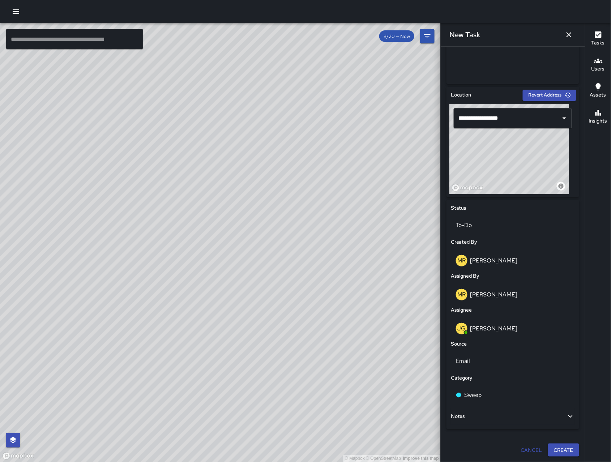
click at [502, 422] on div "Notes" at bounding box center [513, 416] width 124 height 17
click at [506, 439] on p "Add a note" at bounding box center [513, 436] width 114 height 7
click at [459, 441] on textarea "**********" at bounding box center [509, 440] width 107 height 14
type textarea "**********"
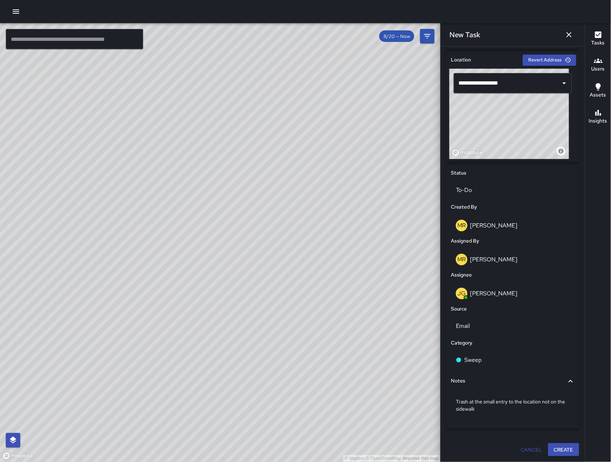
scroll to position [223, 0]
drag, startPoint x: 524, startPoint y: 137, endPoint x: 521, endPoint y: 135, distance: 3.7
click at [521, 135] on div "© Mapbox © OpenStreetMap Improve this map" at bounding box center [509, 114] width 120 height 90
drag, startPoint x: 521, startPoint y: 135, endPoint x: 517, endPoint y: 131, distance: 5.4
click at [517, 131] on div "© Mapbox © OpenStreetMap Improve this map" at bounding box center [509, 114] width 120 height 90
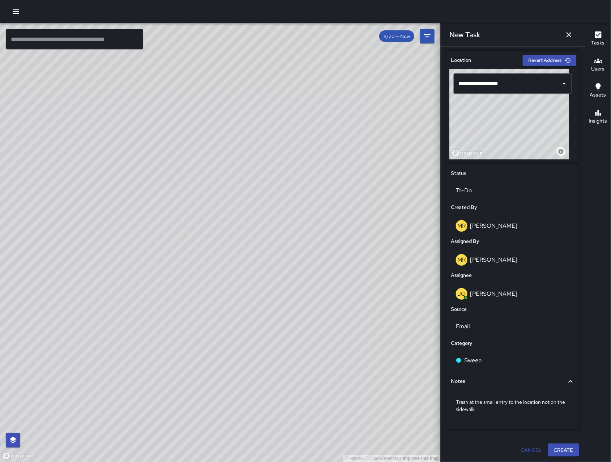
click at [517, 131] on div "© Mapbox © OpenStreetMap Improve this map" at bounding box center [509, 114] width 120 height 90
click at [565, 453] on button "Create" at bounding box center [563, 450] width 31 height 13
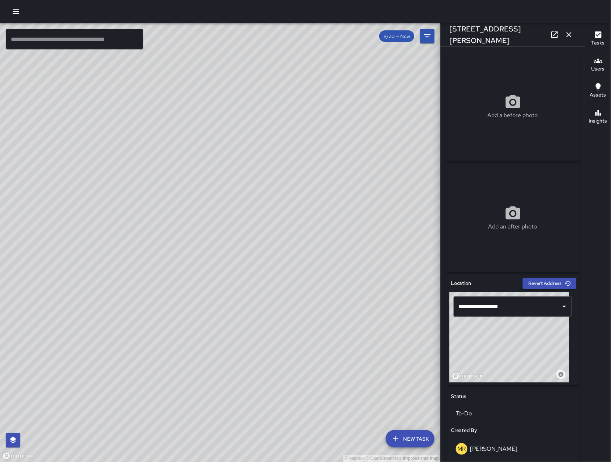
click at [573, 31] on icon "button" at bounding box center [569, 34] width 9 height 9
click at [434, 31] on button "Filters" at bounding box center [427, 36] width 14 height 14
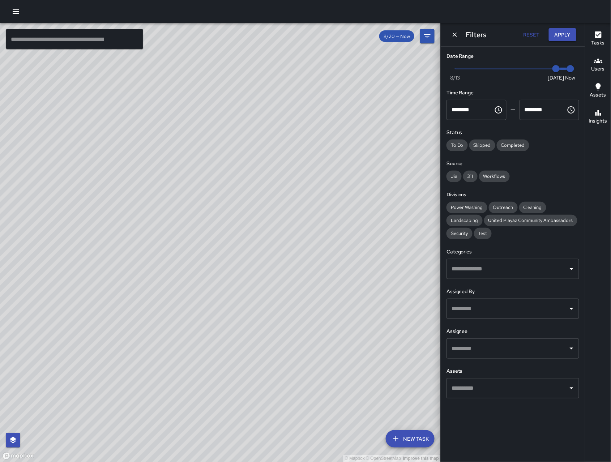
click at [454, 29] on div "Filters Reset Apply" at bounding box center [513, 34] width 144 height 23
click at [455, 35] on icon "Dismiss" at bounding box center [454, 34] width 7 height 7
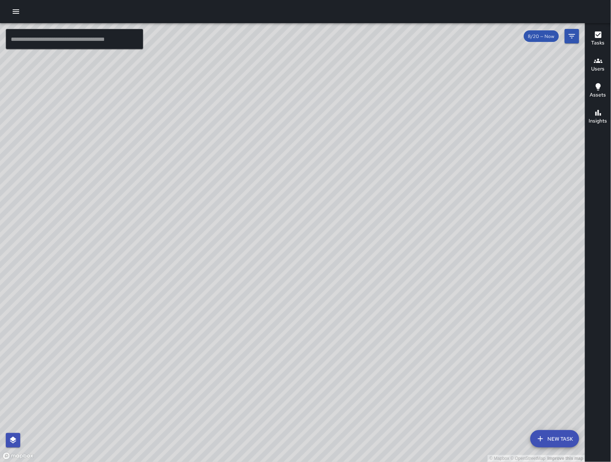
drag, startPoint x: 202, startPoint y: 410, endPoint x: 314, endPoint y: 342, distance: 131.4
click at [314, 337] on div "© Mapbox © OpenStreetMap Improve this map" at bounding box center [292, 242] width 585 height 439
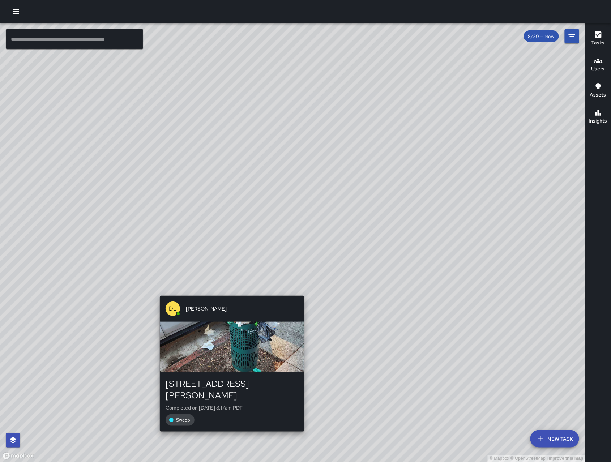
click at [234, 290] on div "© Mapbox © OpenStreetMap Improve this map DL [PERSON_NAME] [STREET_ADDRESS][PER…" at bounding box center [292, 242] width 585 height 439
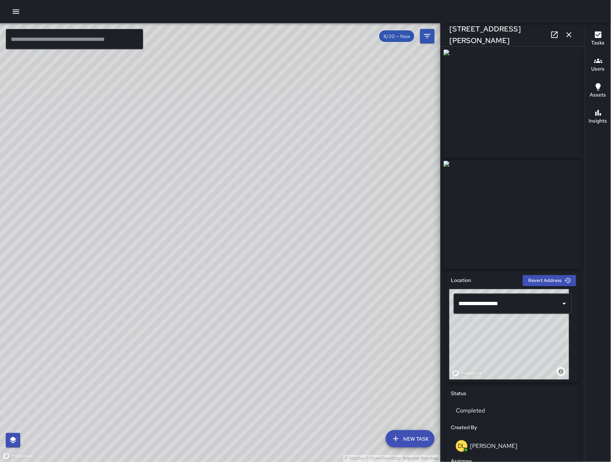
scroll to position [285, 0]
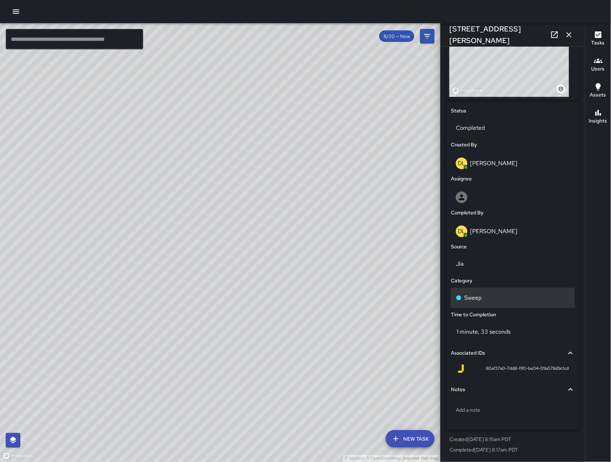
click at [494, 297] on div "Sweep" at bounding box center [513, 298] width 114 height 9
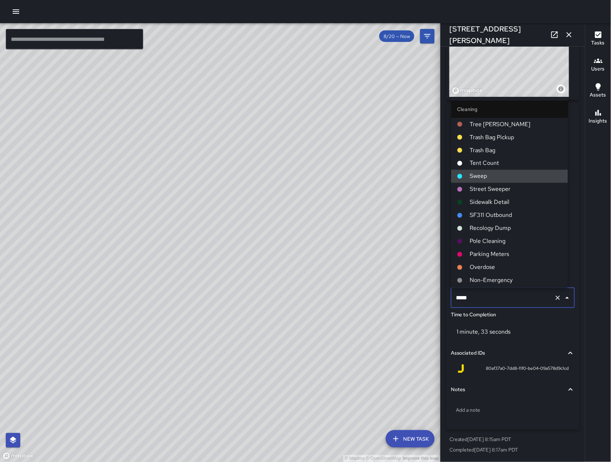
click at [495, 298] on input "*****" at bounding box center [502, 298] width 97 height 14
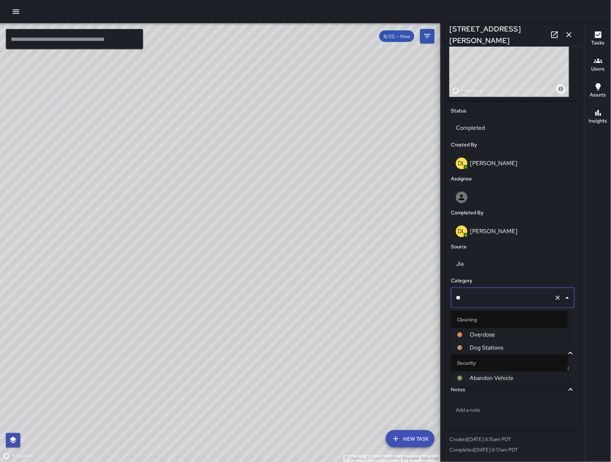
type input "***"
click at [543, 338] on span "Dog Stations" at bounding box center [516, 334] width 92 height 9
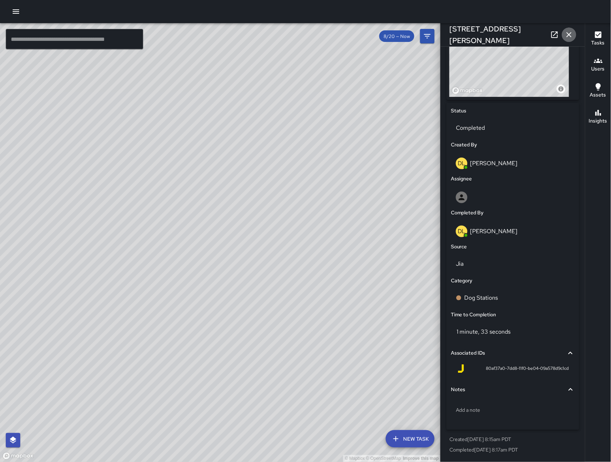
click at [571, 30] on icon "button" at bounding box center [569, 34] width 9 height 9
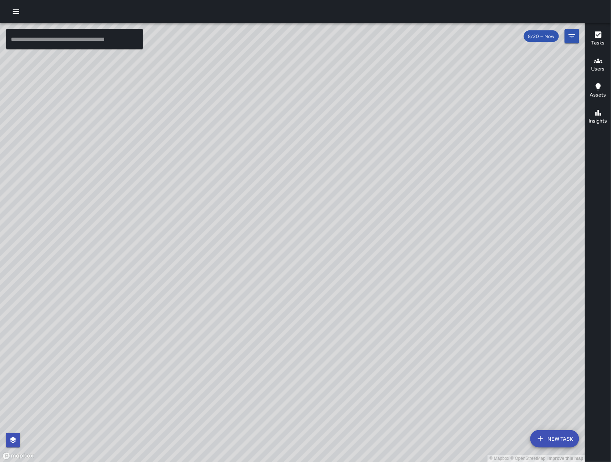
drag, startPoint x: 492, startPoint y: 228, endPoint x: 282, endPoint y: 274, distance: 214.8
click at [273, 278] on div "© Mapbox © OpenStreetMap Improve this map" at bounding box center [292, 242] width 585 height 439
click at [295, 192] on div "© Mapbox © OpenStreetMap Improve this map KT [PERSON_NAME] [STREET_ADDRESS][PER…" at bounding box center [292, 242] width 585 height 439
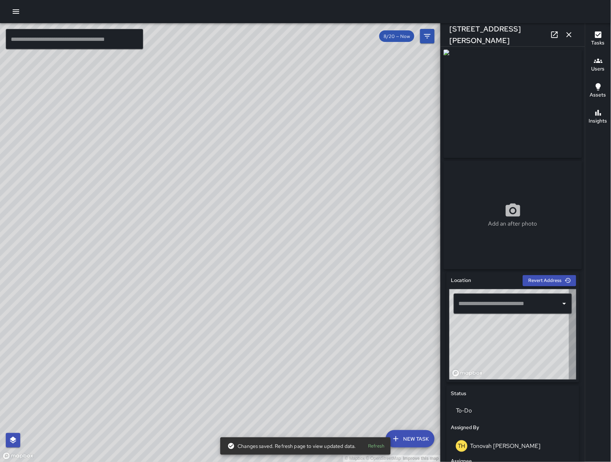
type input "**********"
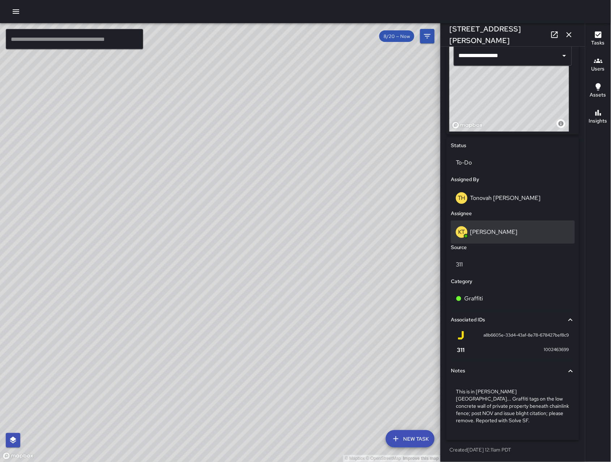
click at [514, 231] on p "[PERSON_NAME]" at bounding box center [493, 232] width 47 height 8
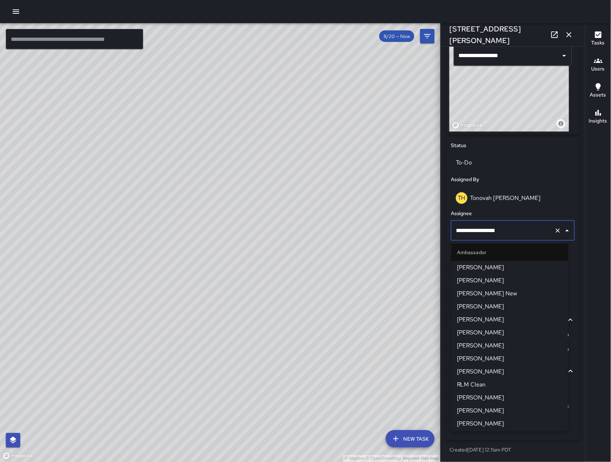
click at [514, 230] on input "**********" at bounding box center [502, 231] width 97 height 14
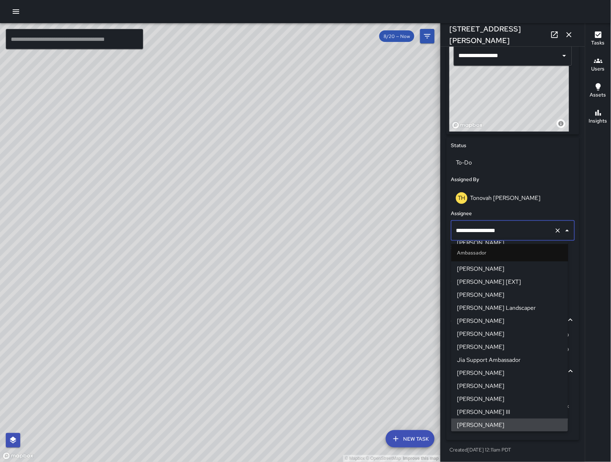
click at [517, 233] on input "**********" at bounding box center [502, 231] width 97 height 14
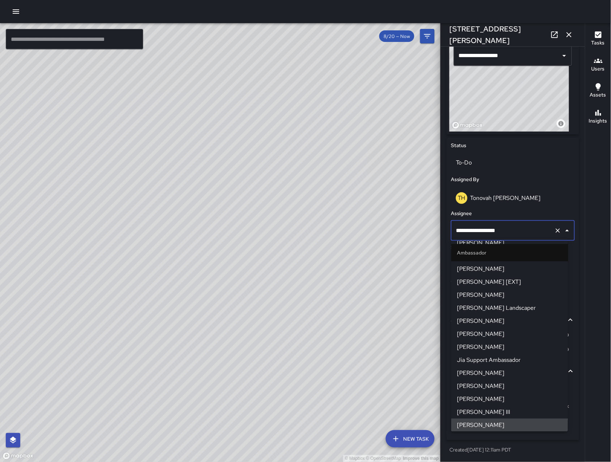
click at [517, 233] on input "**********" at bounding box center [502, 231] width 97 height 14
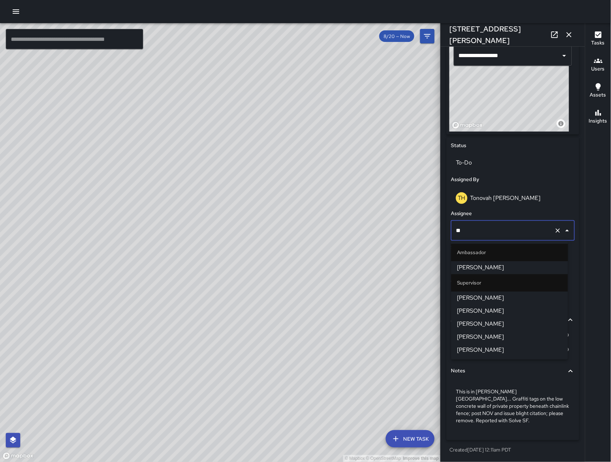
type input "***"
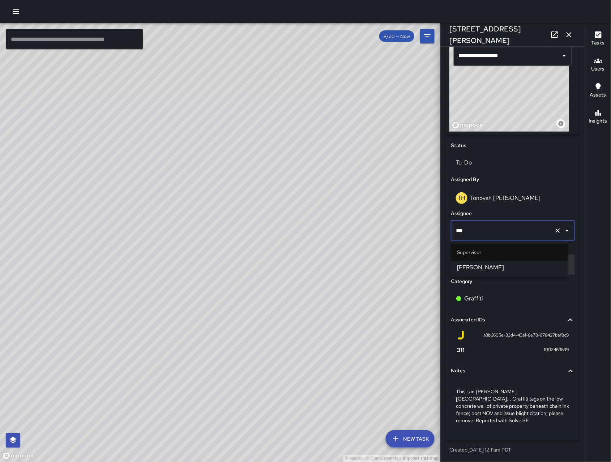
click at [543, 270] on span "[PERSON_NAME]" at bounding box center [509, 268] width 105 height 9
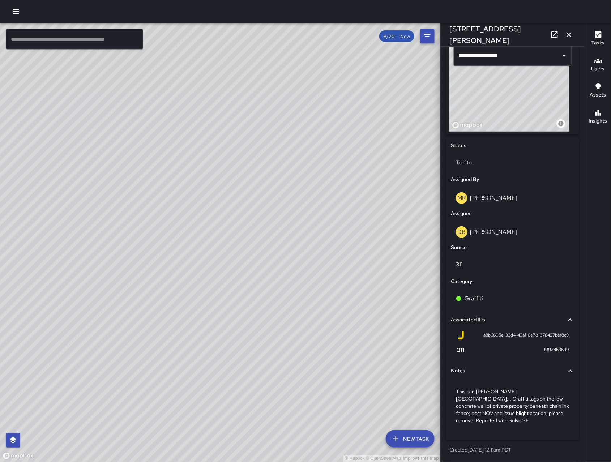
click at [568, 39] on icon "button" at bounding box center [569, 34] width 9 height 9
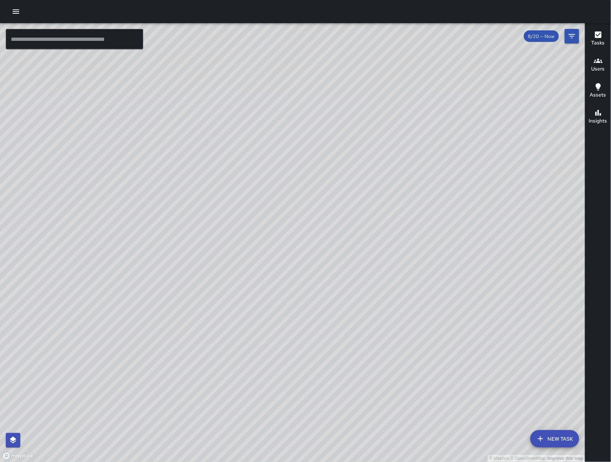
drag, startPoint x: 296, startPoint y: 326, endPoint x: 367, endPoint y: 257, distance: 99.4
click at [367, 257] on div "© Mapbox © OpenStreetMap Improve this map" at bounding box center [292, 242] width 585 height 439
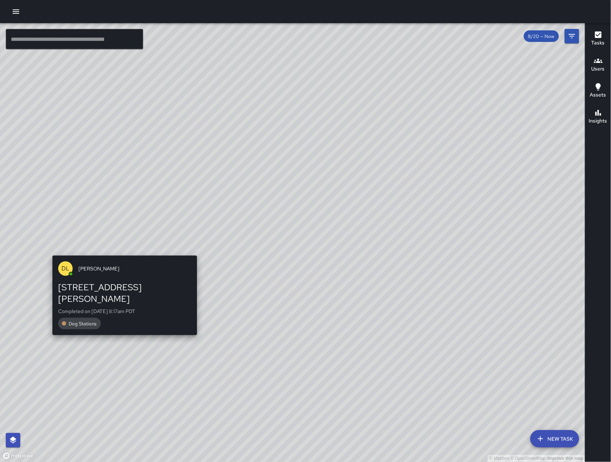
click at [124, 253] on div "DL [PERSON_NAME] [STREET_ADDRESS][PERSON_NAME] Completed on [DATE] 8:17am PDT D…" at bounding box center [125, 295] width 150 height 85
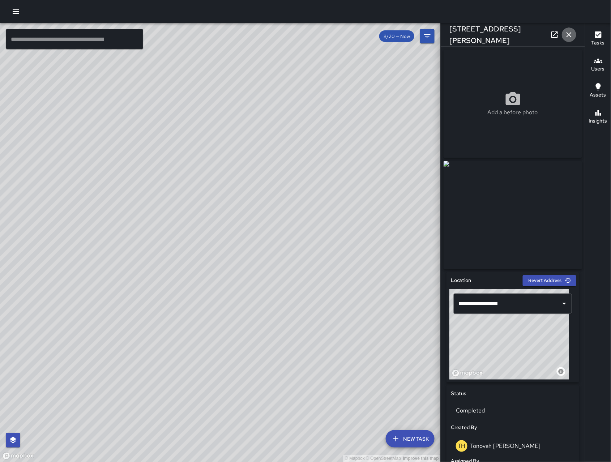
click at [568, 37] on icon "button" at bounding box center [569, 34] width 9 height 9
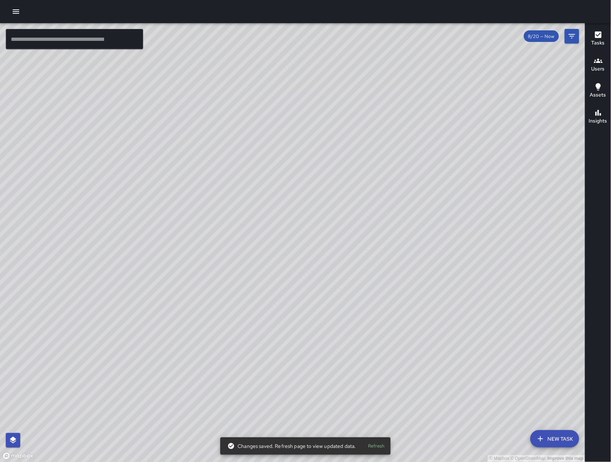
drag, startPoint x: 369, startPoint y: 335, endPoint x: 330, endPoint y: 333, distance: 39.8
click at [331, 334] on div "© Mapbox © OpenStreetMap Improve this map" at bounding box center [292, 242] width 585 height 439
drag, startPoint x: 332, startPoint y: 332, endPoint x: 295, endPoint y: 307, distance: 44.6
click at [295, 308] on div "© Mapbox © OpenStreetMap Improve this map" at bounding box center [292, 242] width 585 height 439
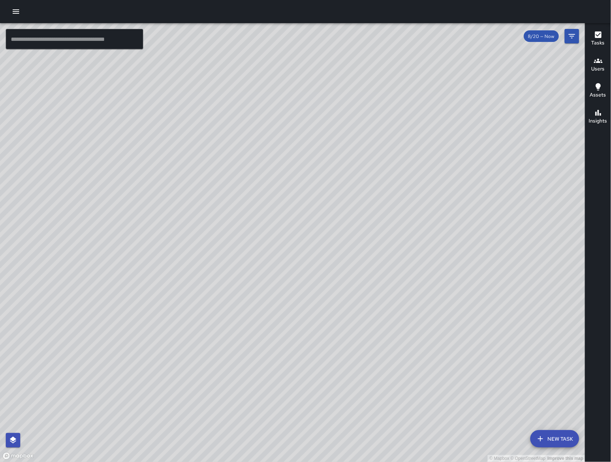
drag, startPoint x: 272, startPoint y: 225, endPoint x: 187, endPoint y: 181, distance: 95.9
click at [318, 190] on div "© Mapbox © OpenStreetMap Improve this map" at bounding box center [292, 242] width 585 height 439
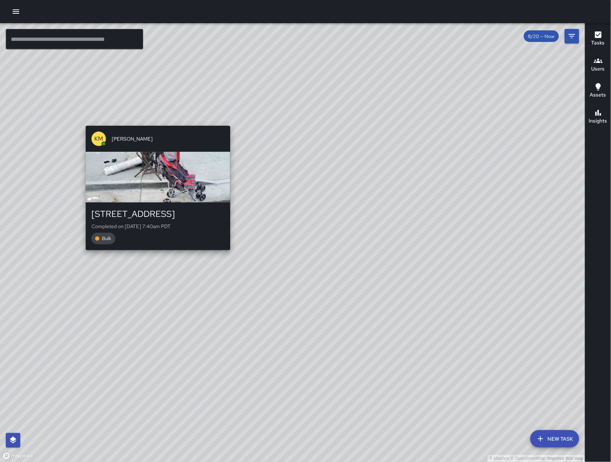
click at [155, 124] on div "KM [PERSON_NAME] [STREET_ADDRESS] Completed on [DATE] 7:40am PDT Bulk" at bounding box center [158, 188] width 150 height 130
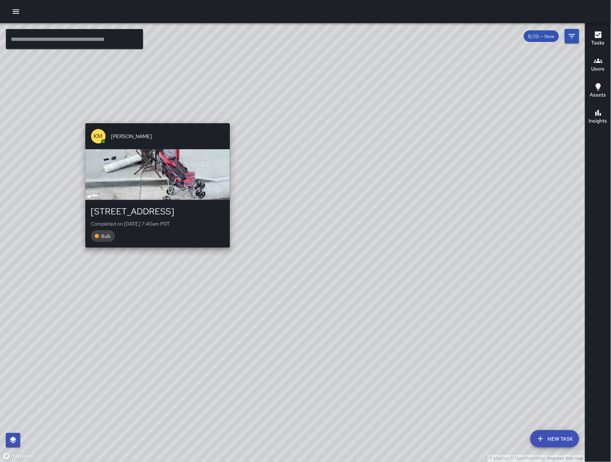
click at [153, 120] on div "KM [PERSON_NAME] [STREET_ADDRESS] Completed on [DATE] 7:40am PDT Bulk" at bounding box center [157, 185] width 150 height 130
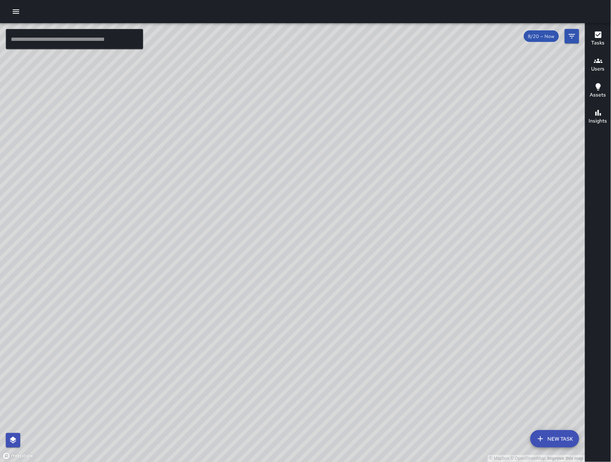
click at [144, 120] on div "KM [PERSON_NAME] [STREET_ADDRESS] Completed on [DATE] 7:40am PDT Bulk" at bounding box center [159, 184] width 150 height 130
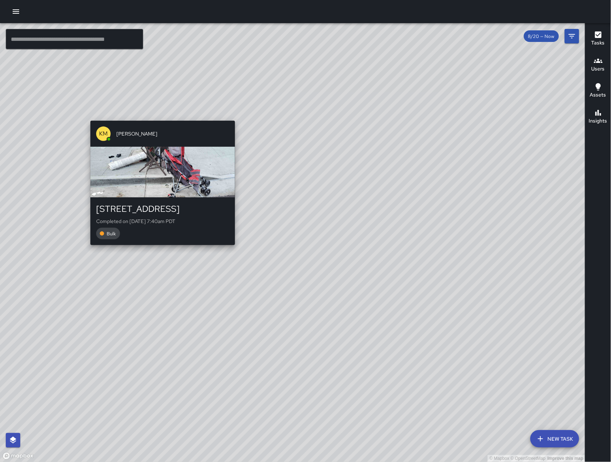
click at [146, 114] on div "© Mapbox © OpenStreetMap Improve this map KM [PERSON_NAME] [STREET_ADDRESS] Com…" at bounding box center [292, 242] width 585 height 439
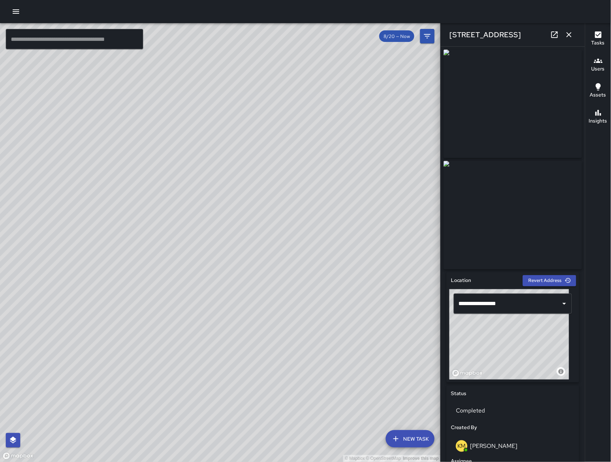
click at [570, 31] on icon "button" at bounding box center [569, 34] width 9 height 9
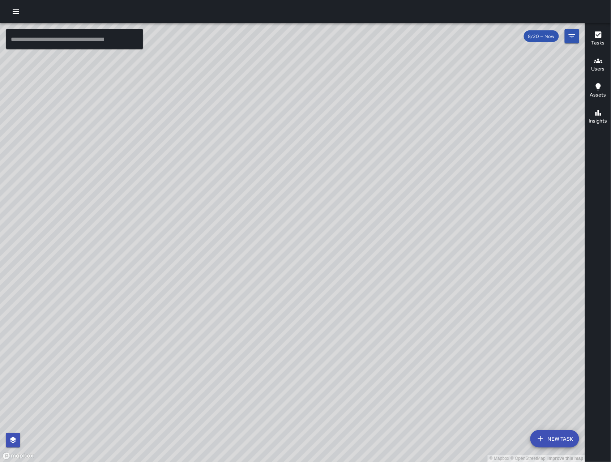
drag, startPoint x: 446, startPoint y: 207, endPoint x: 296, endPoint y: 295, distance: 174.2
click at [296, 295] on div "© Mapbox © OpenStreetMap Improve this map" at bounding box center [292, 242] width 585 height 439
drag, startPoint x: 383, startPoint y: 226, endPoint x: 291, endPoint y: 327, distance: 137.2
click at [291, 327] on div "© Mapbox © OpenStreetMap Improve this map" at bounding box center [292, 242] width 585 height 439
